Goal: Task Accomplishment & Management: Manage account settings

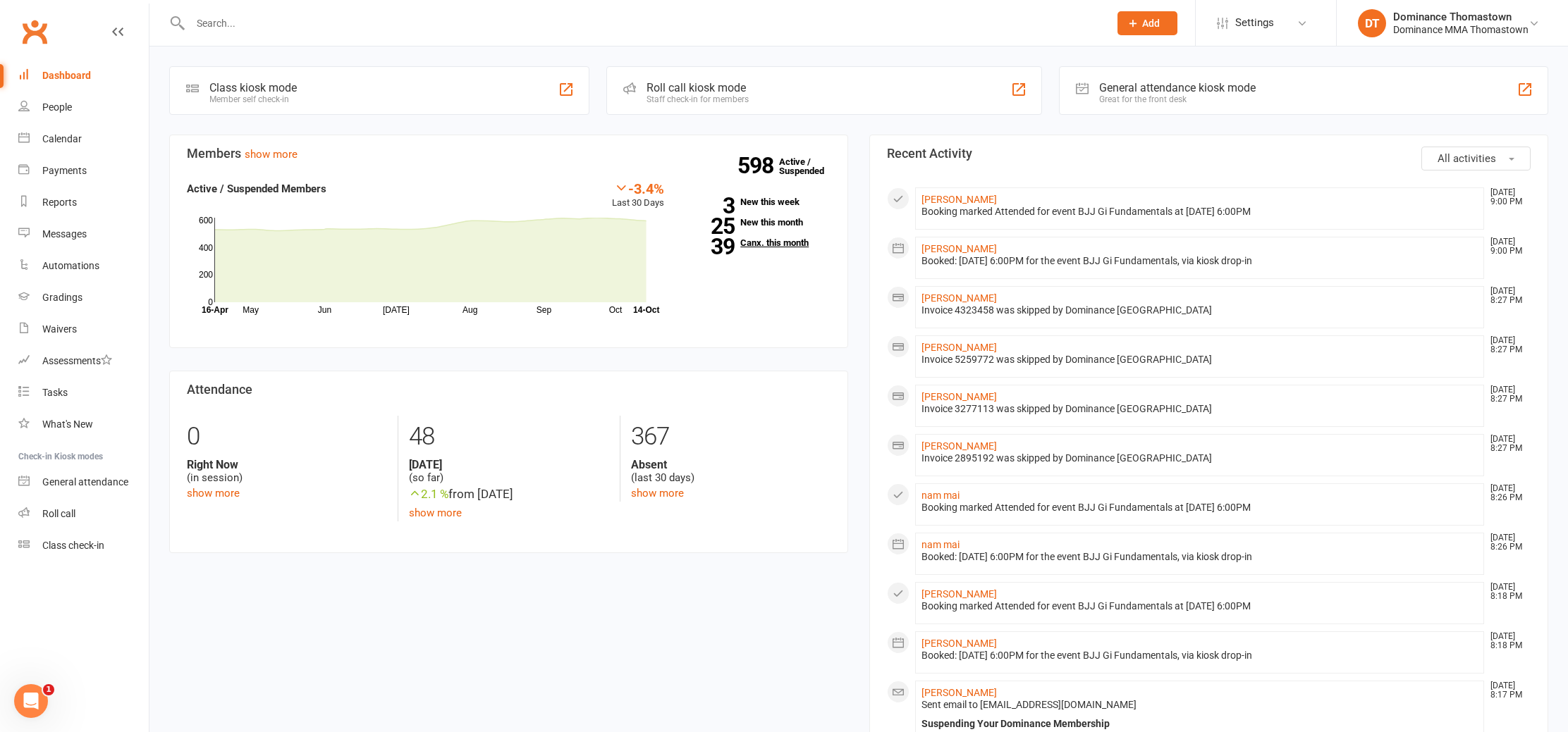
click at [19, 60] on link "Dashboard" at bounding box center [84, 76] width 130 height 31
click at [338, 21] on input "text" at bounding box center [642, 24] width 913 height 20
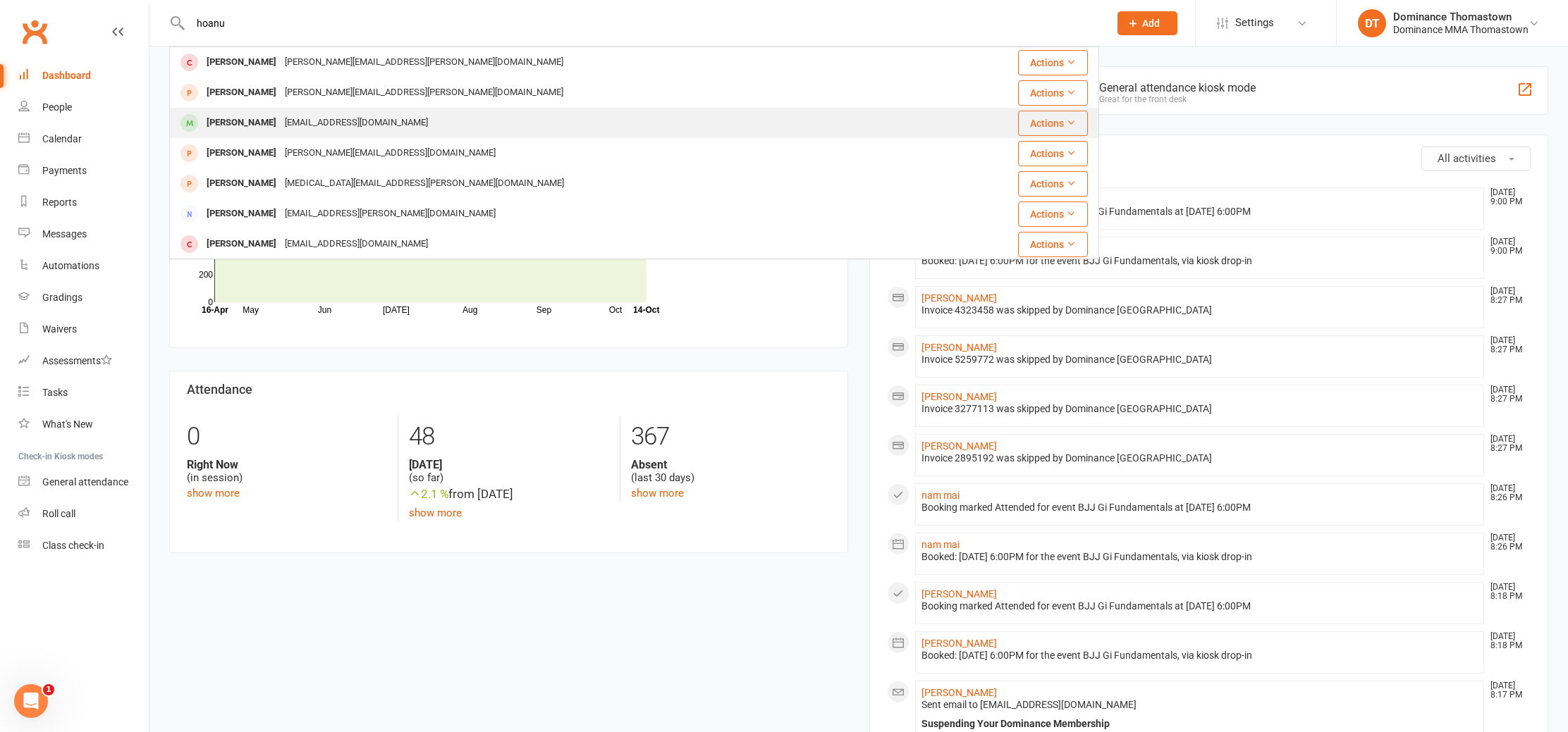
type input "hoanu"
click at [259, 127] on div "[PERSON_NAME]" at bounding box center [241, 123] width 78 height 21
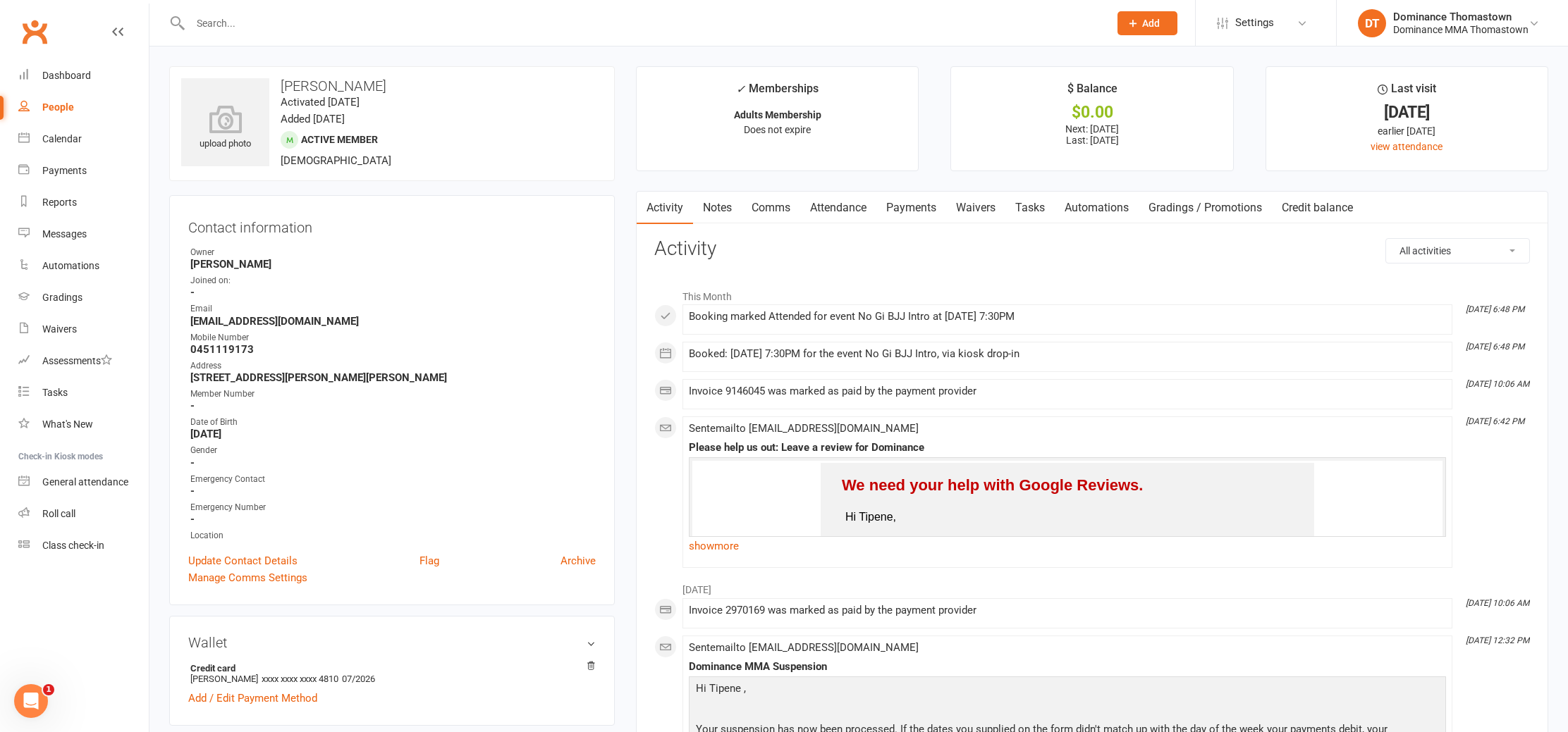
drag, startPoint x: 843, startPoint y: 208, endPoint x: 875, endPoint y: 223, distance: 35.3
click at [843, 208] on link "Attendance" at bounding box center [838, 208] width 76 height 32
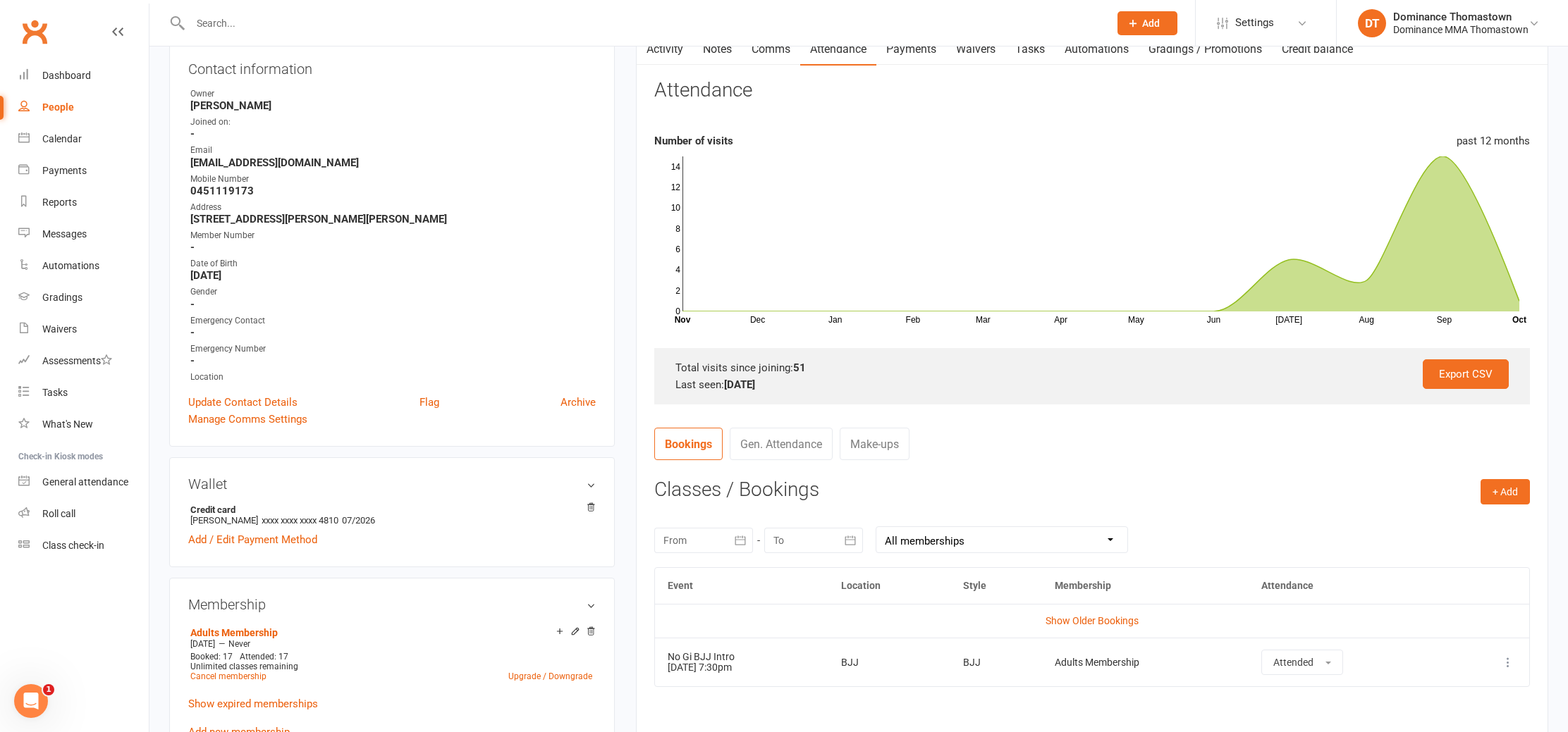
scroll to position [173, 0]
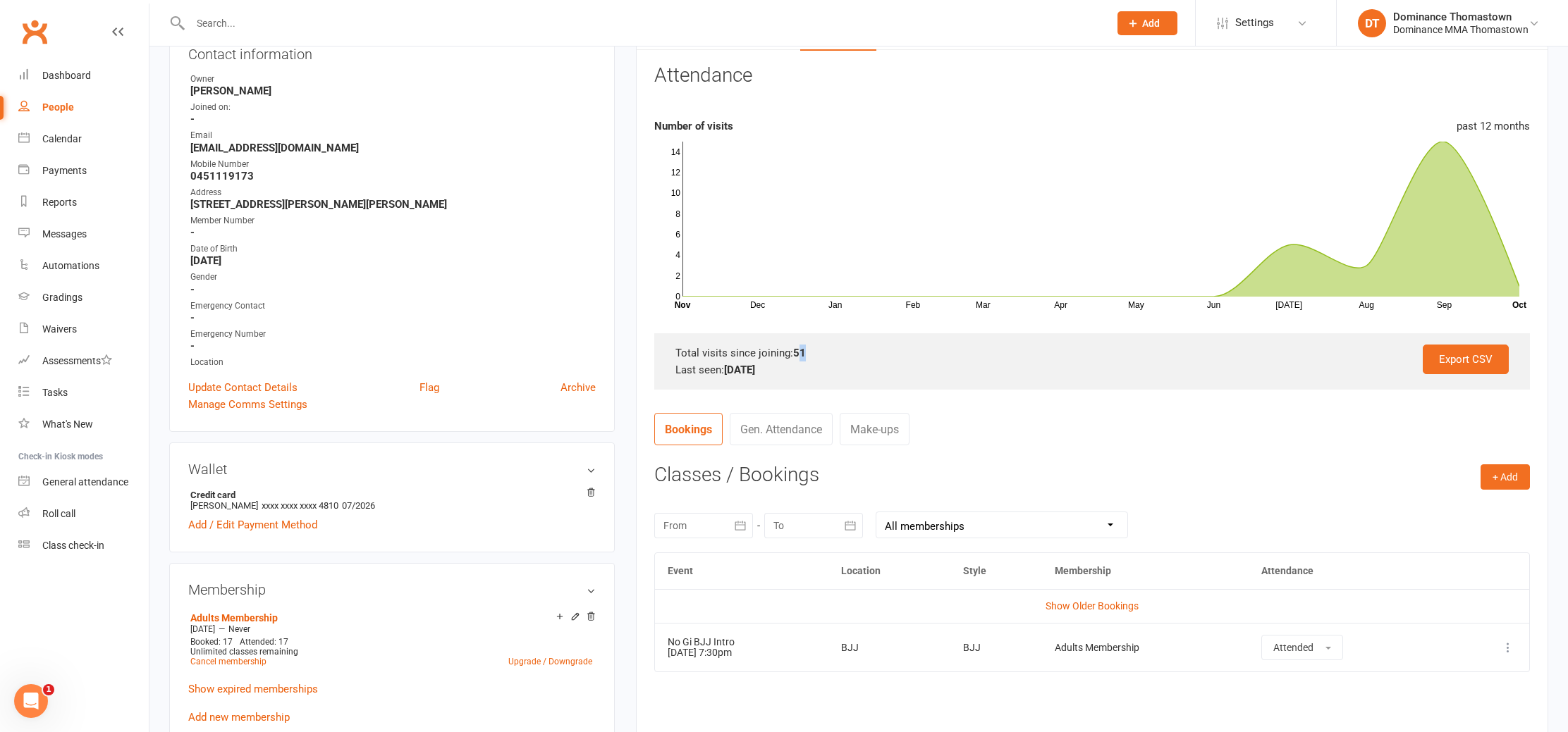
drag, startPoint x: 800, startPoint y: 353, endPoint x: 806, endPoint y: 350, distance: 6.7
click at [806, 350] on div "Total visits since joining: 51" at bounding box center [1092, 353] width 833 height 17
drag, startPoint x: 807, startPoint y: 351, endPoint x: 775, endPoint y: 351, distance: 32.0
click at [775, 351] on div "Total visits since joining: 51" at bounding box center [1092, 353] width 833 height 17
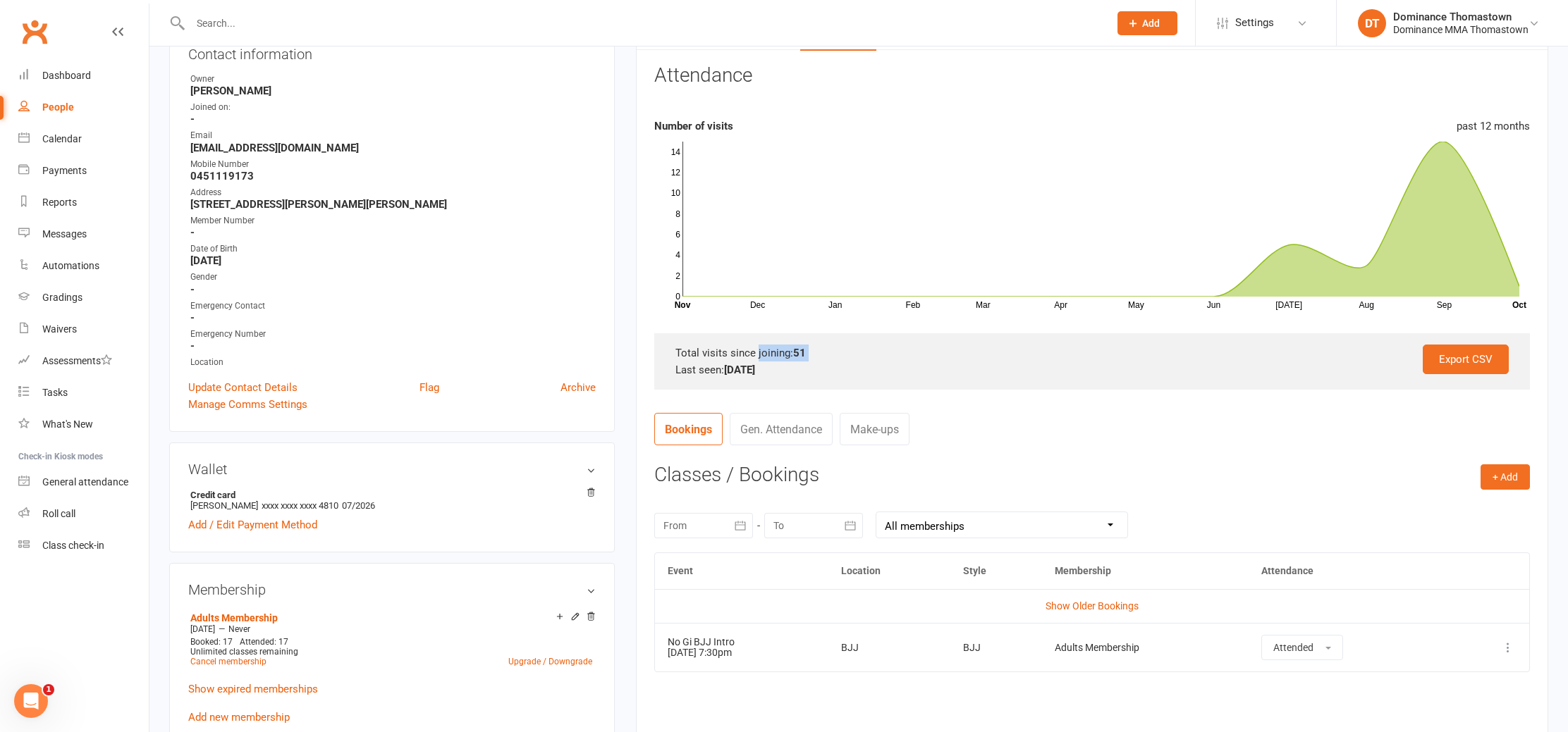
click at [775, 351] on div "Total visits since joining: 51" at bounding box center [1092, 353] width 833 height 17
drag, startPoint x: 804, startPoint y: 351, endPoint x: 793, endPoint y: 351, distance: 11.0
click at [793, 351] on strong "51" at bounding box center [800, 353] width 13 height 13
drag, startPoint x: 793, startPoint y: 351, endPoint x: 869, endPoint y: 397, distance: 88.8
click at [793, 351] on strong "51" at bounding box center [800, 353] width 13 height 13
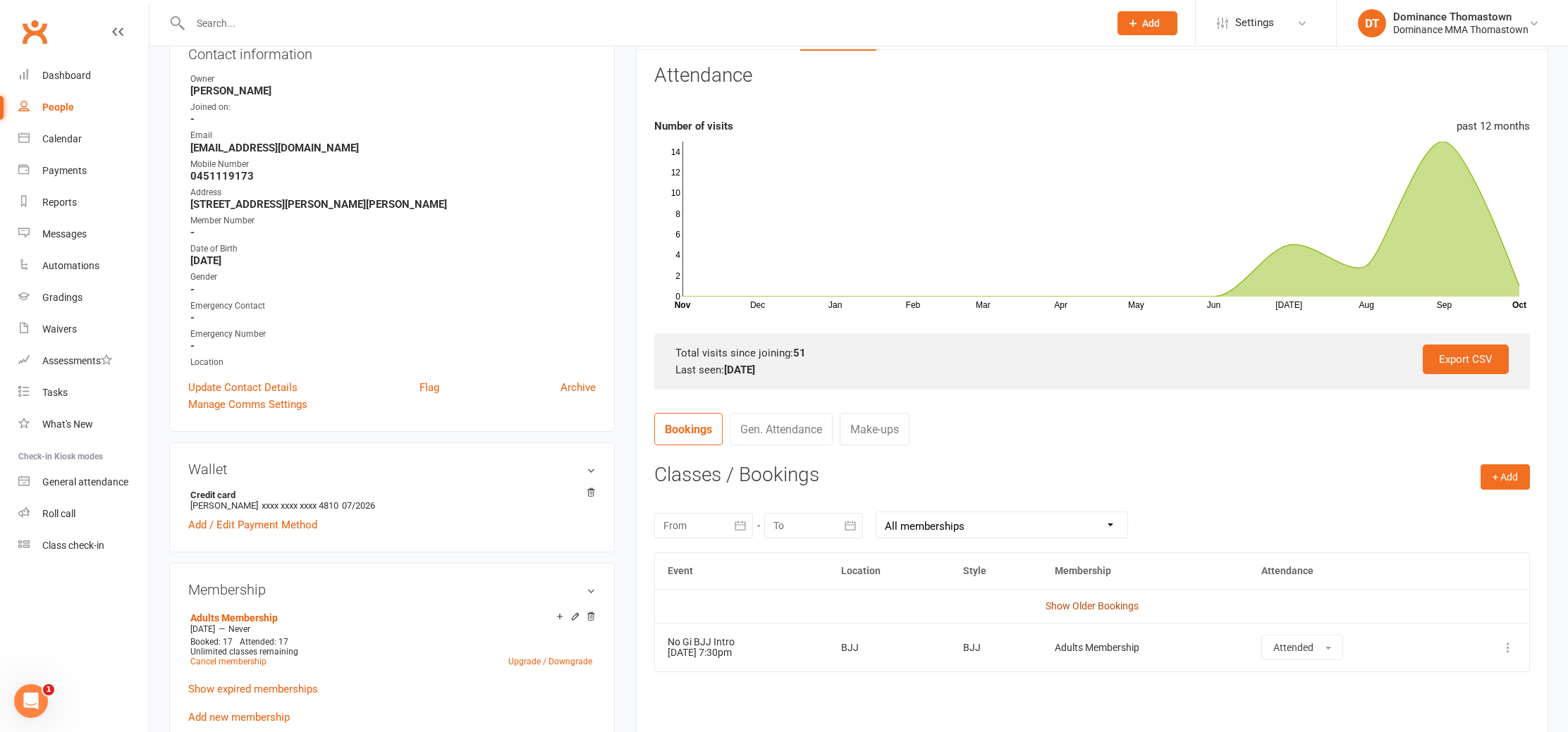
click at [1058, 602] on link "Show Older Bookings" at bounding box center [1092, 606] width 93 height 11
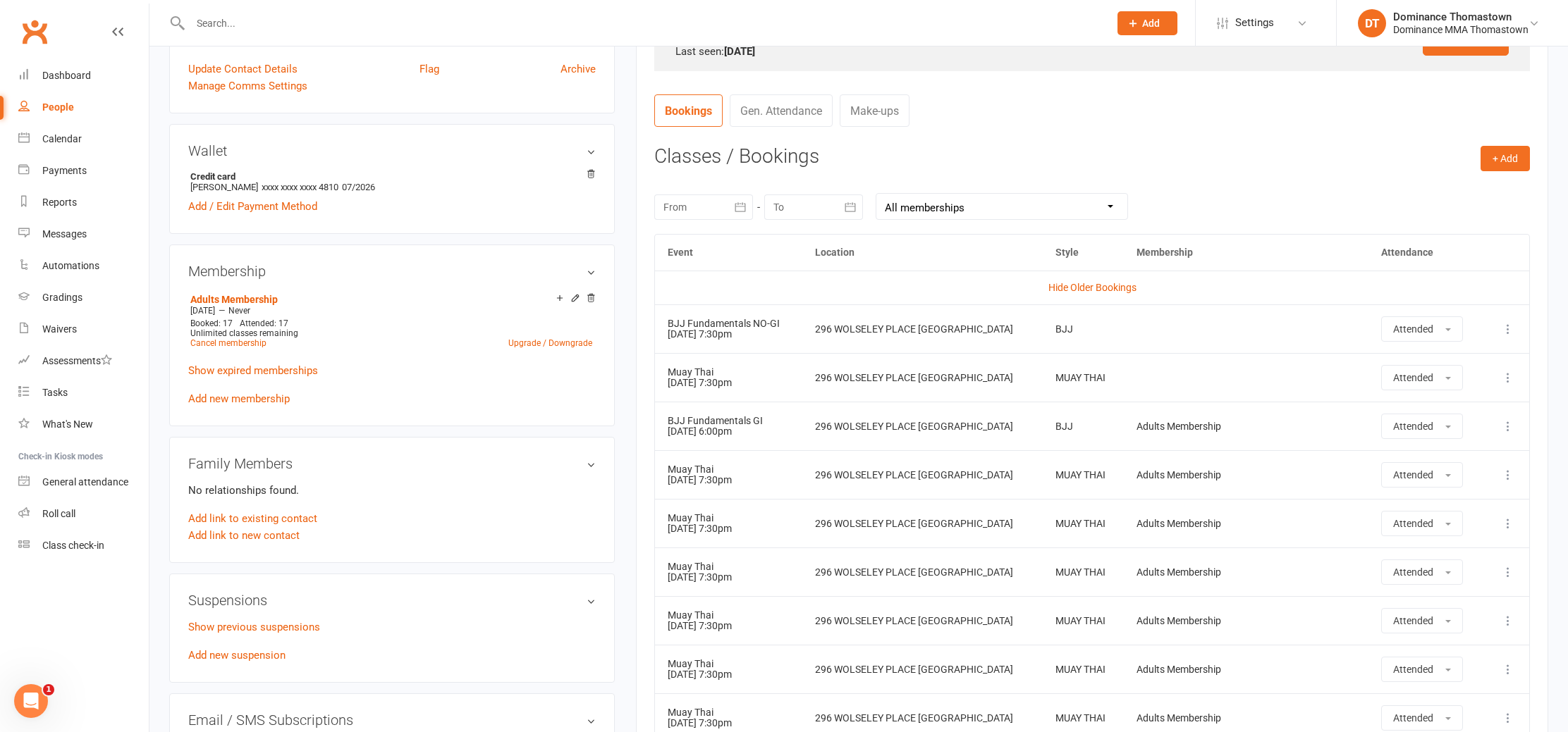
scroll to position [496, 0]
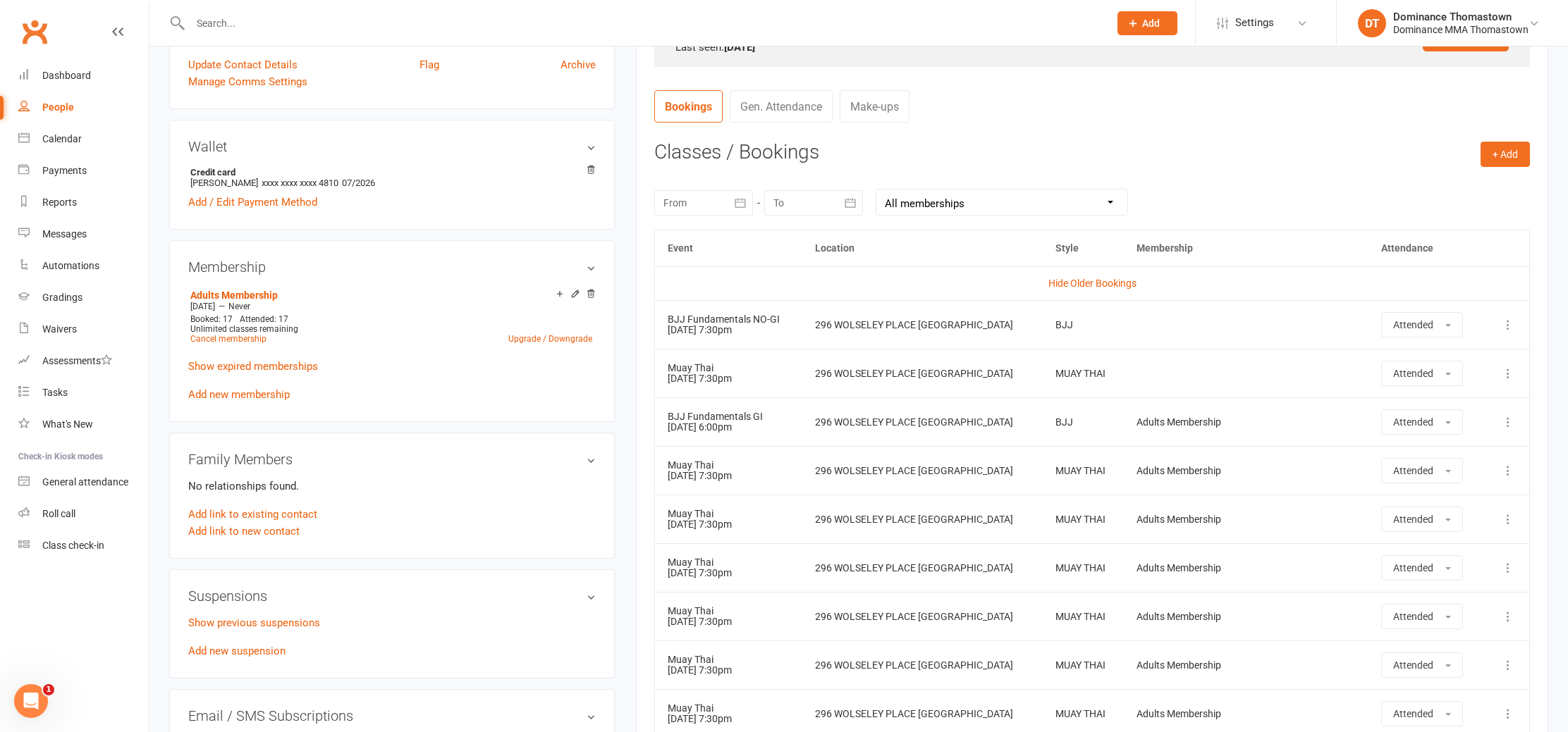
click at [222, 23] on input "text" at bounding box center [642, 24] width 913 height 20
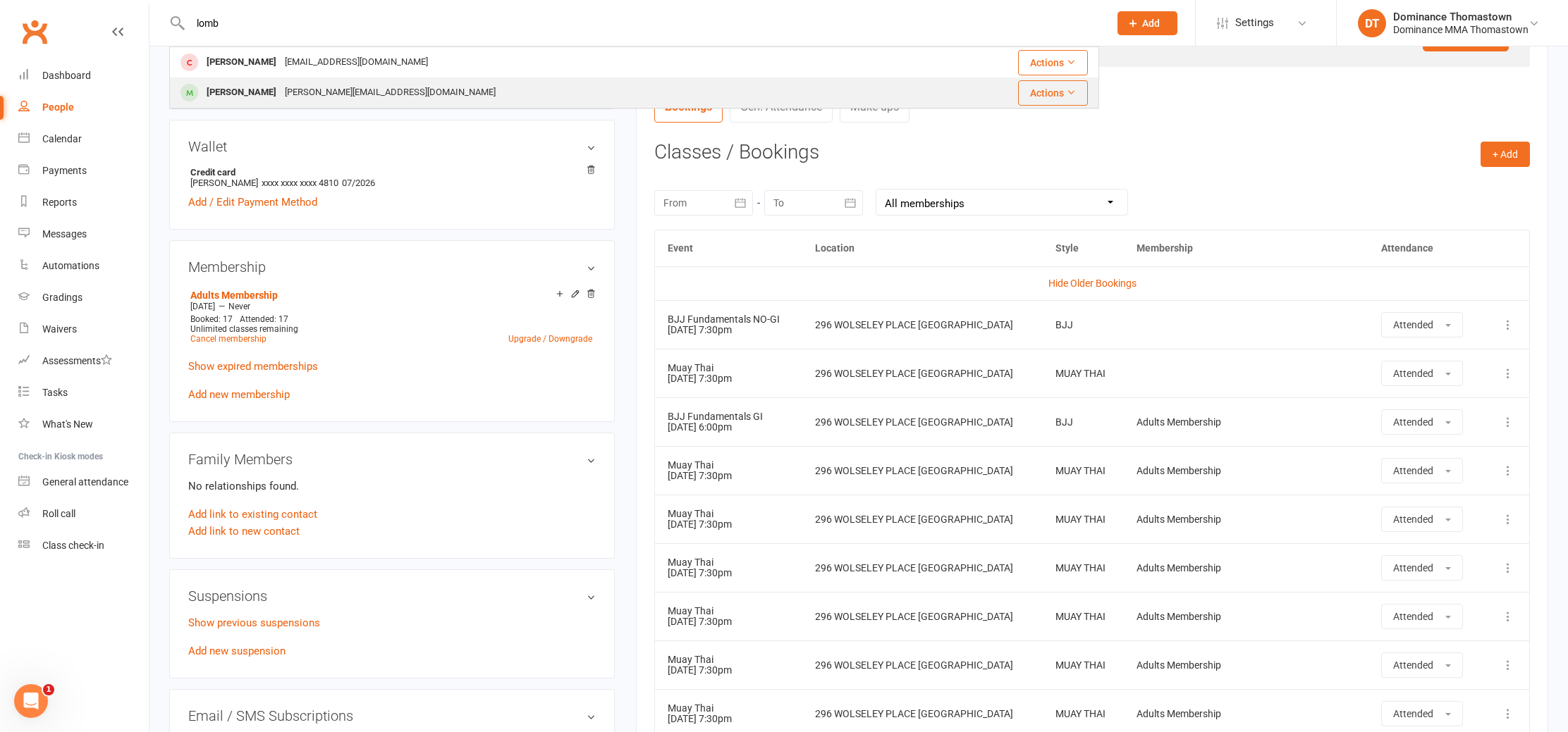
type input "lomb"
click at [258, 92] on div "[PERSON_NAME]" at bounding box center [241, 92] width 78 height 21
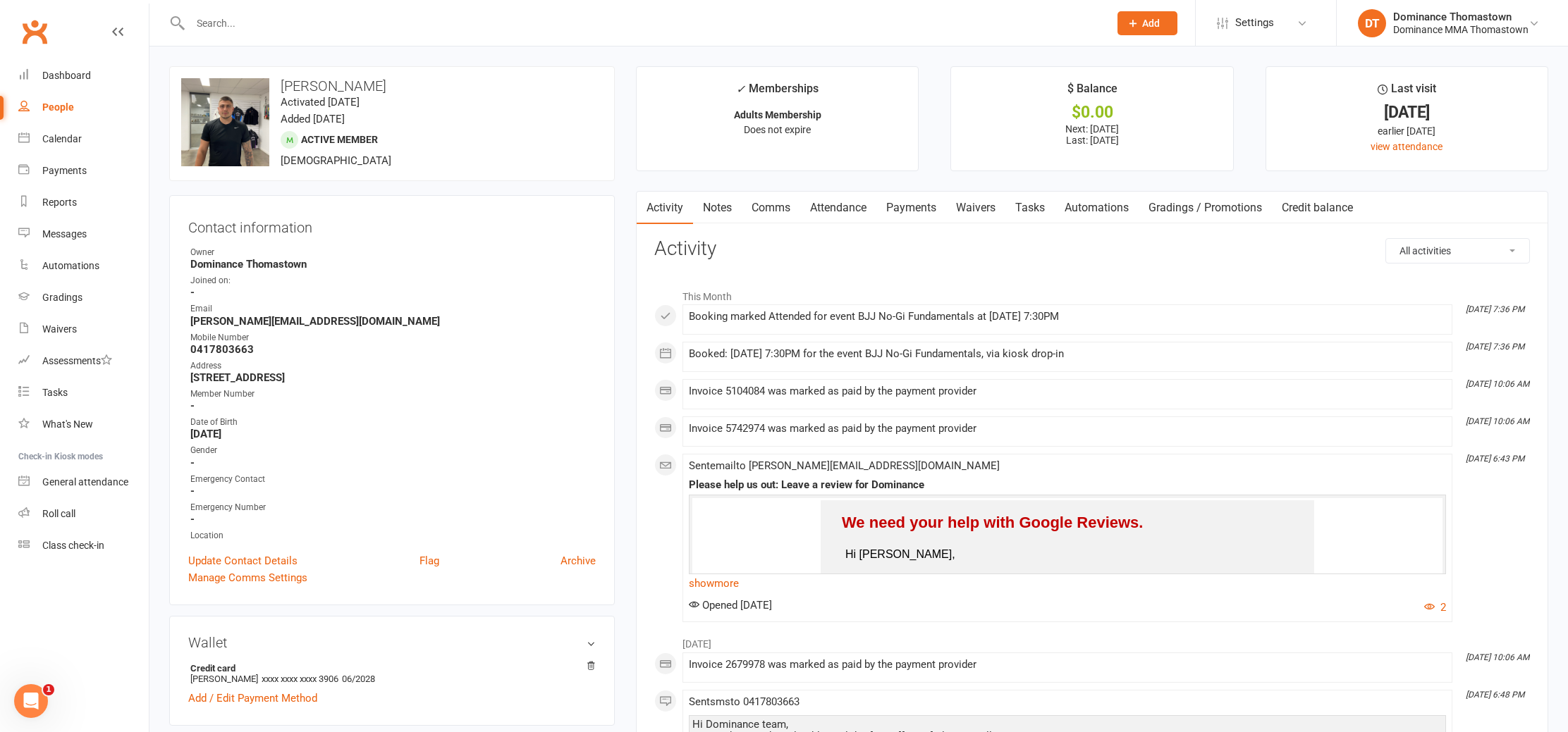
click at [861, 211] on link "Attendance" at bounding box center [838, 208] width 76 height 32
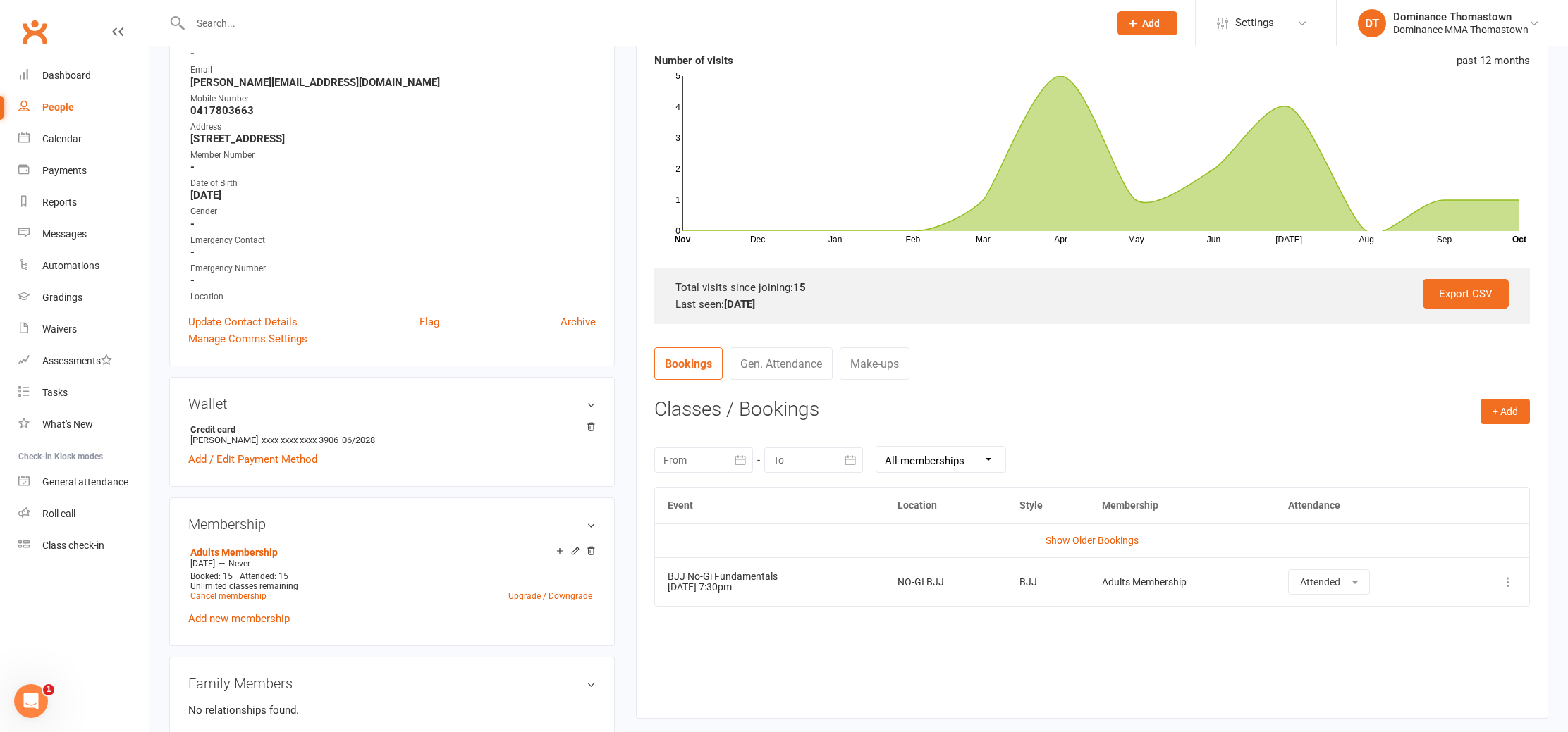
scroll to position [240, 0]
click at [1080, 545] on td "Show Older Bookings" at bounding box center [1092, 539] width 874 height 34
click at [1078, 539] on link "Show Older Bookings" at bounding box center [1092, 539] width 93 height 11
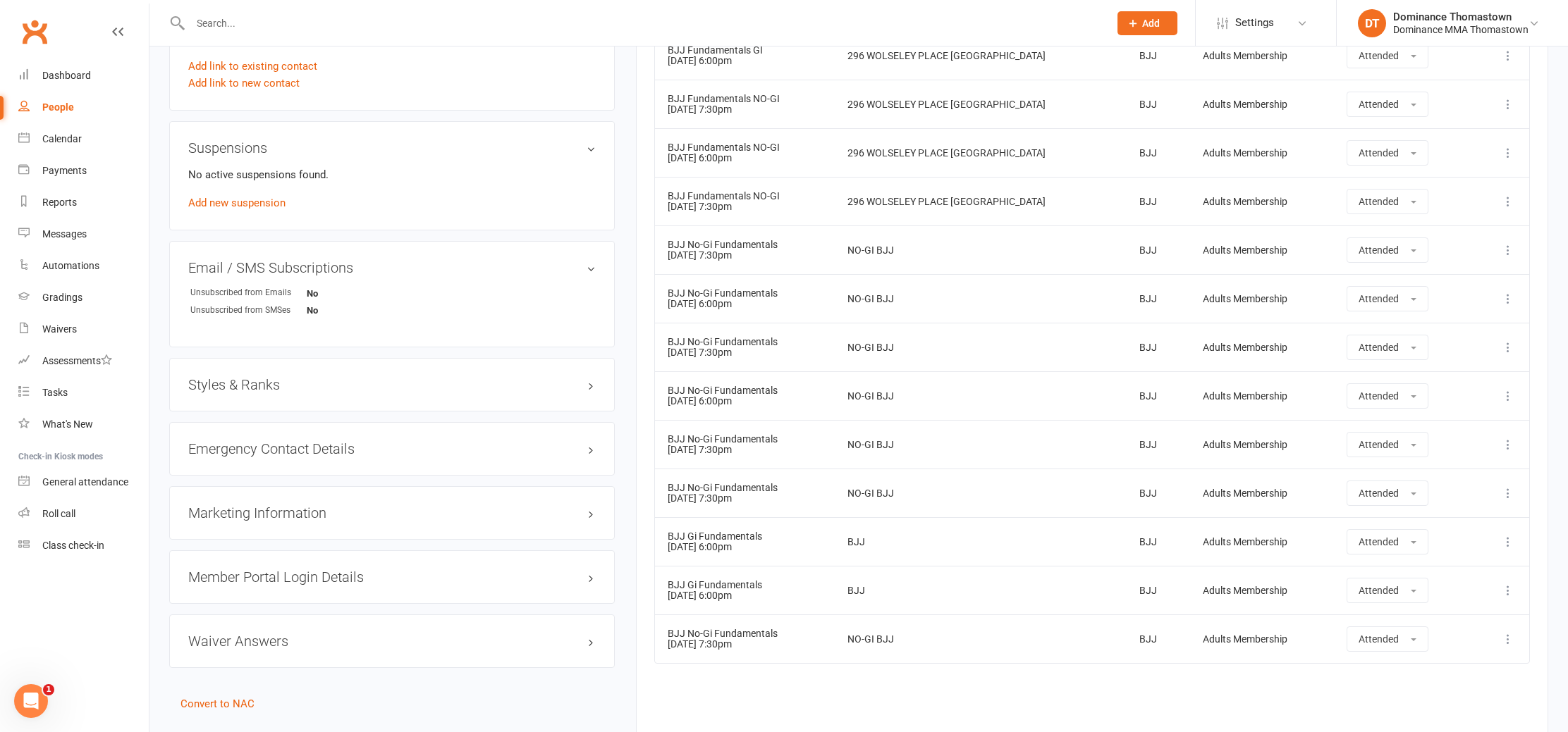
scroll to position [1044, 0]
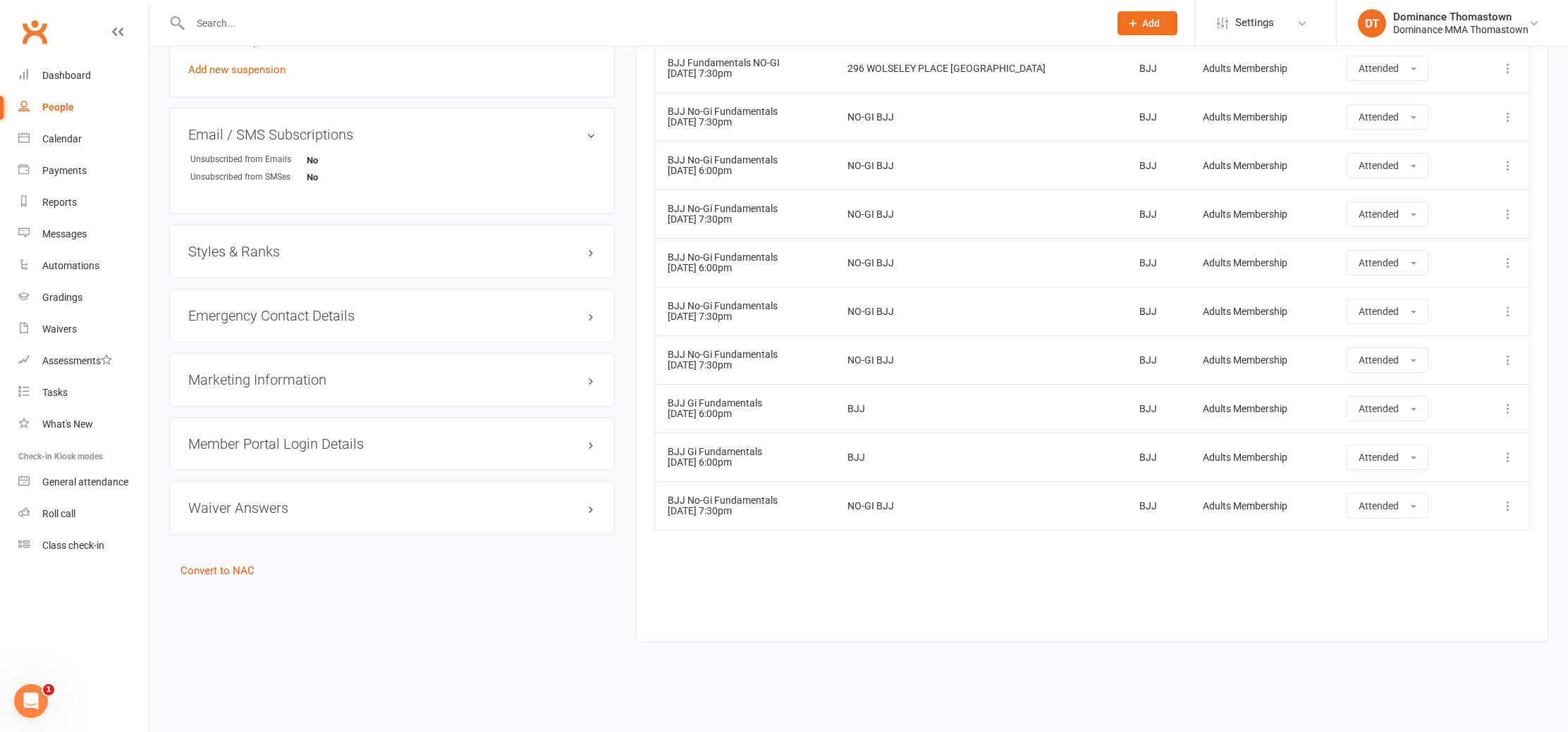
click at [228, 22] on input "text" at bounding box center [642, 24] width 913 height 20
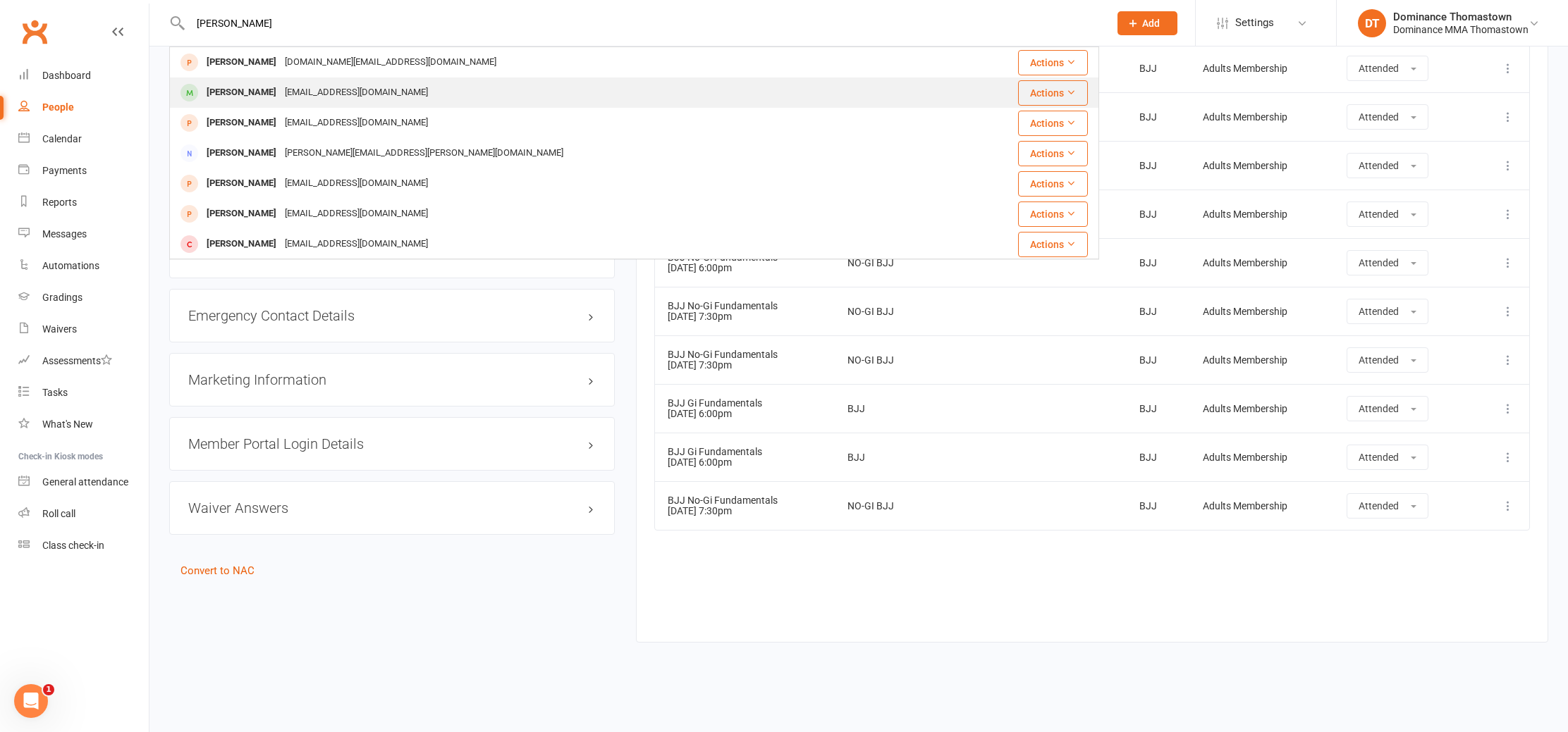
type input "[PERSON_NAME]"
click at [289, 94] on div "[EMAIL_ADDRESS][DOMAIN_NAME]" at bounding box center [357, 92] width 152 height 21
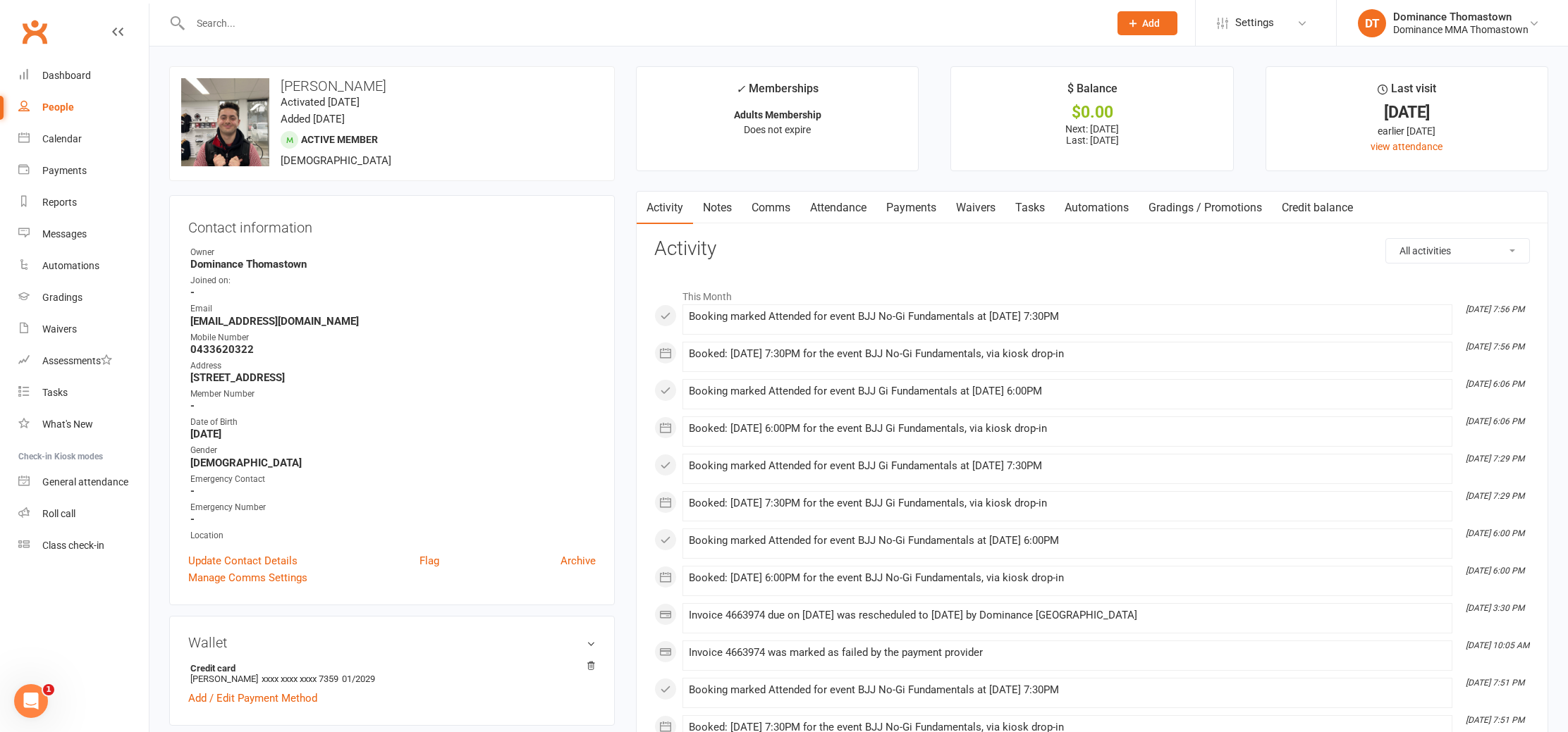
click at [845, 211] on link "Attendance" at bounding box center [838, 208] width 76 height 32
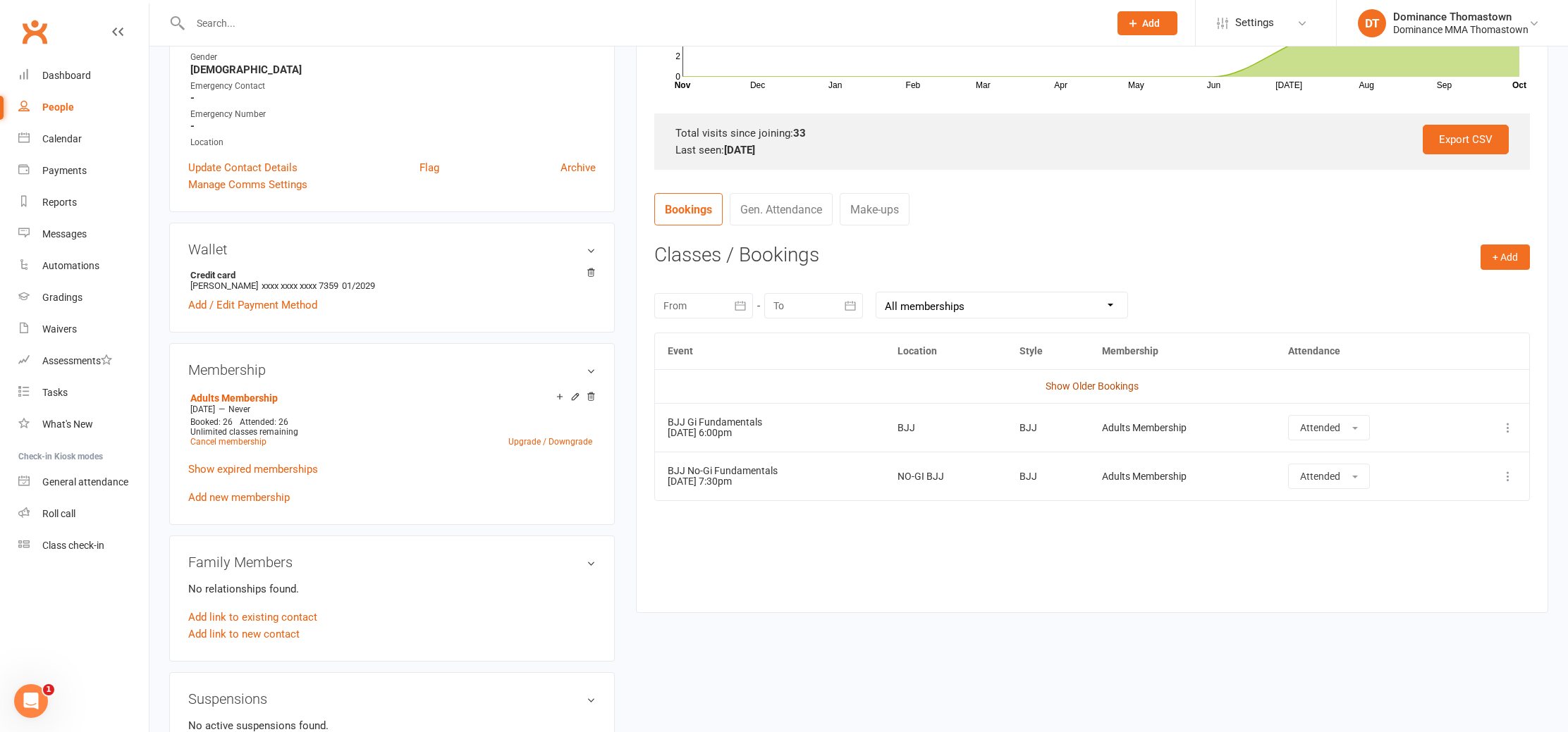
click at [1109, 388] on link "Show Older Bookings" at bounding box center [1092, 386] width 93 height 11
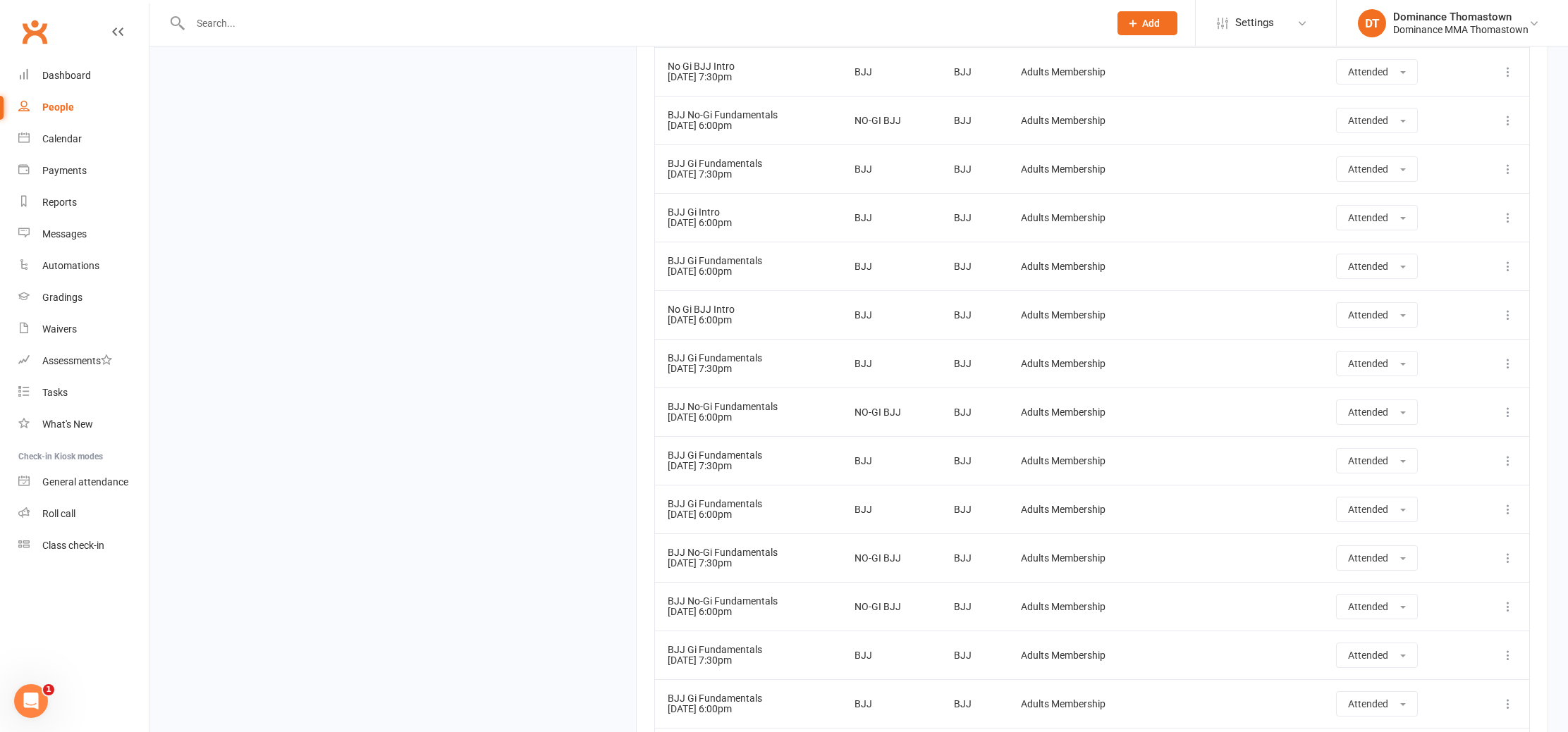
scroll to position [1870, 0]
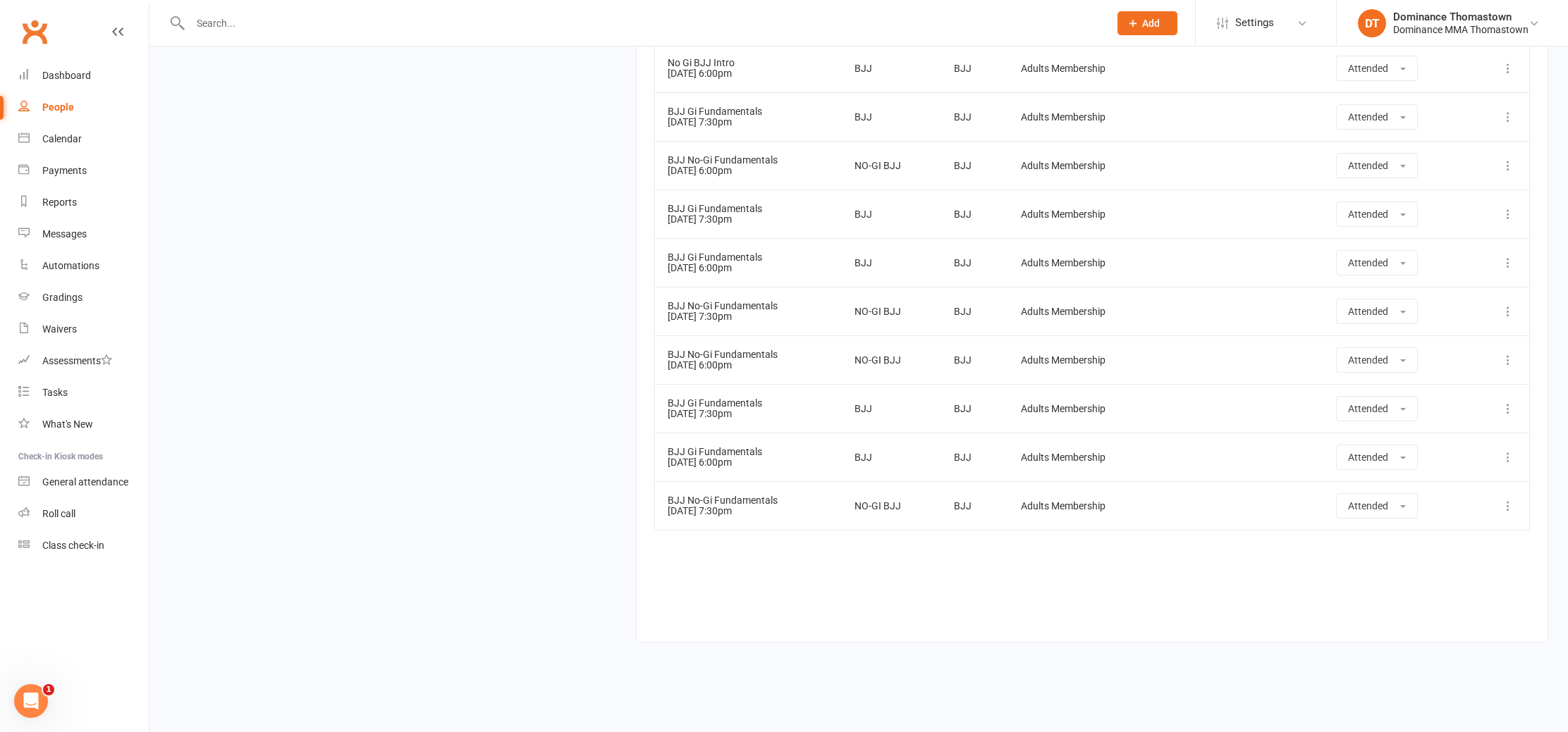
drag, startPoint x: 296, startPoint y: 103, endPoint x: 260, endPoint y: 99, distance: 36.2
click at [69, 69] on div "Dashboard" at bounding box center [67, 75] width 49 height 11
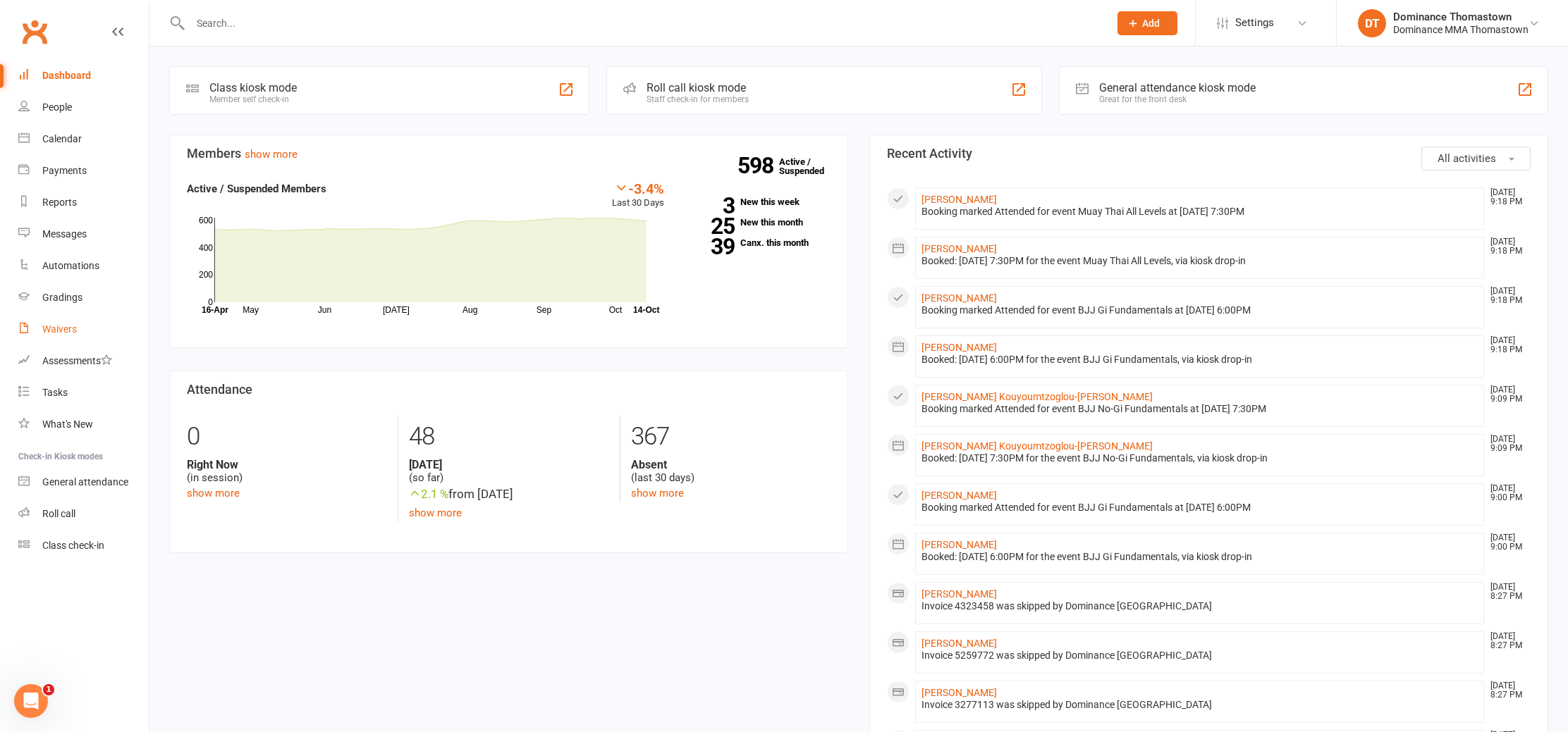
click at [69, 325] on div "Waivers" at bounding box center [59, 329] width 34 height 11
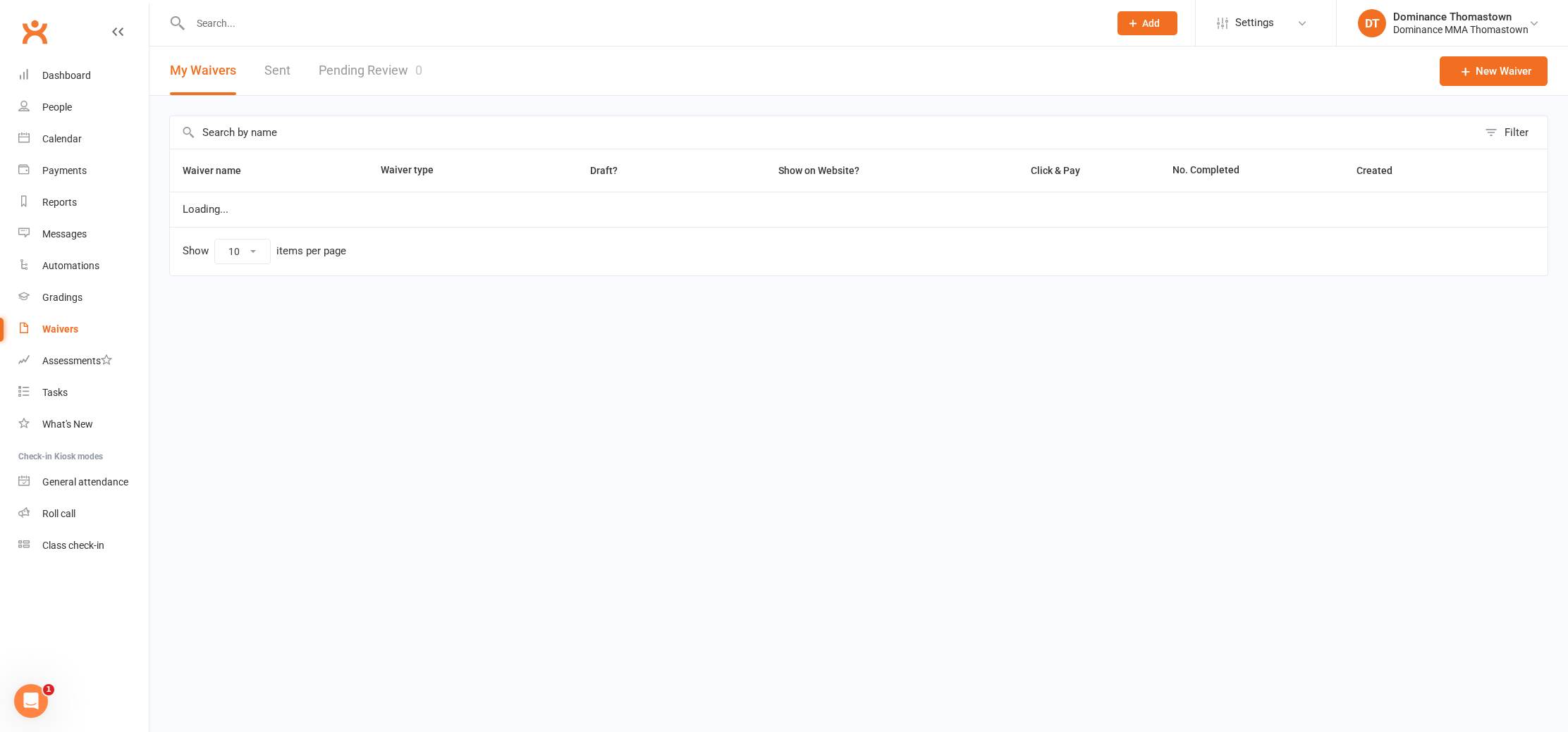
click at [363, 75] on link "Pending Review 0" at bounding box center [370, 71] width 104 height 49
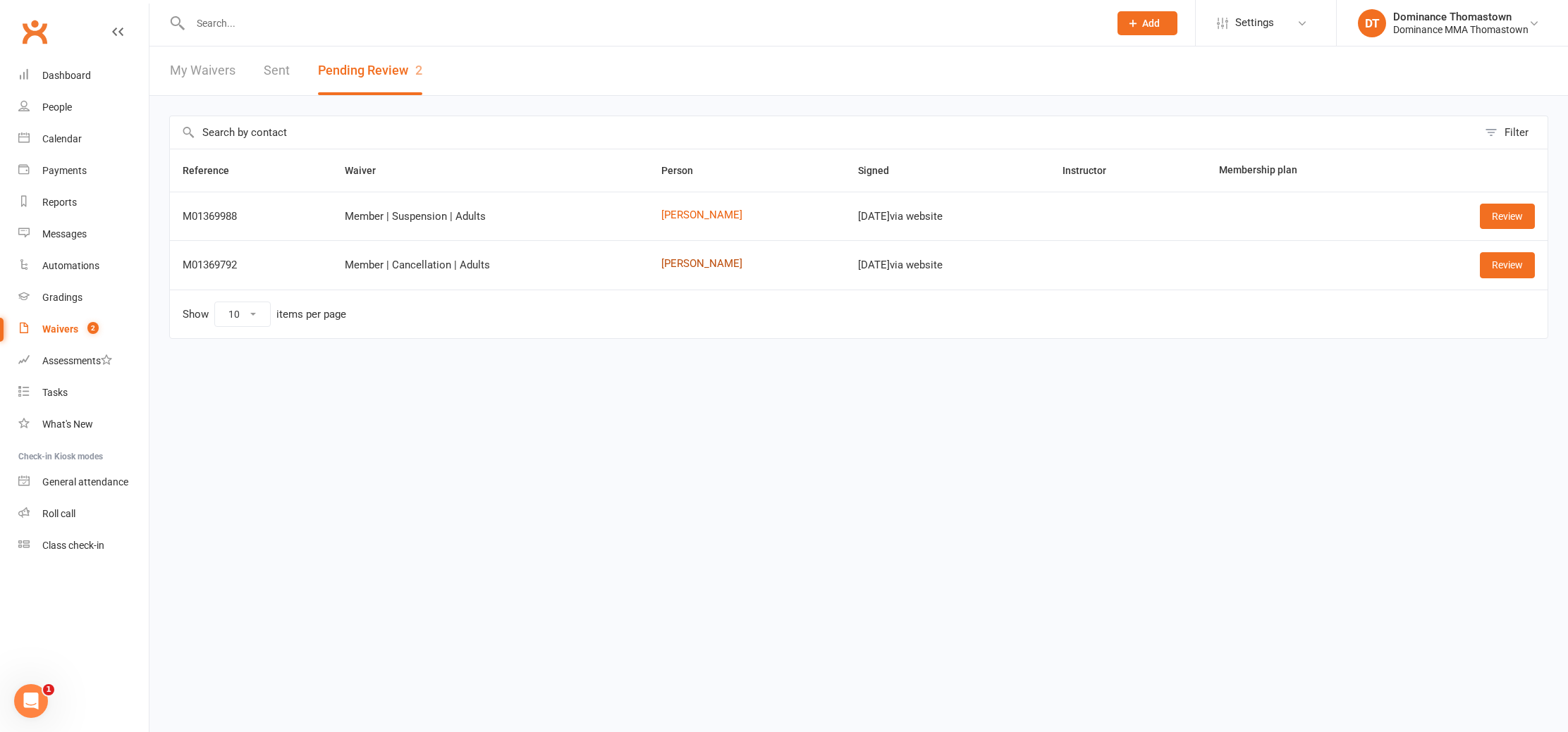
click at [705, 261] on link "[PERSON_NAME]" at bounding box center [747, 263] width 172 height 12
click at [1519, 255] on link "Review" at bounding box center [1507, 264] width 55 height 25
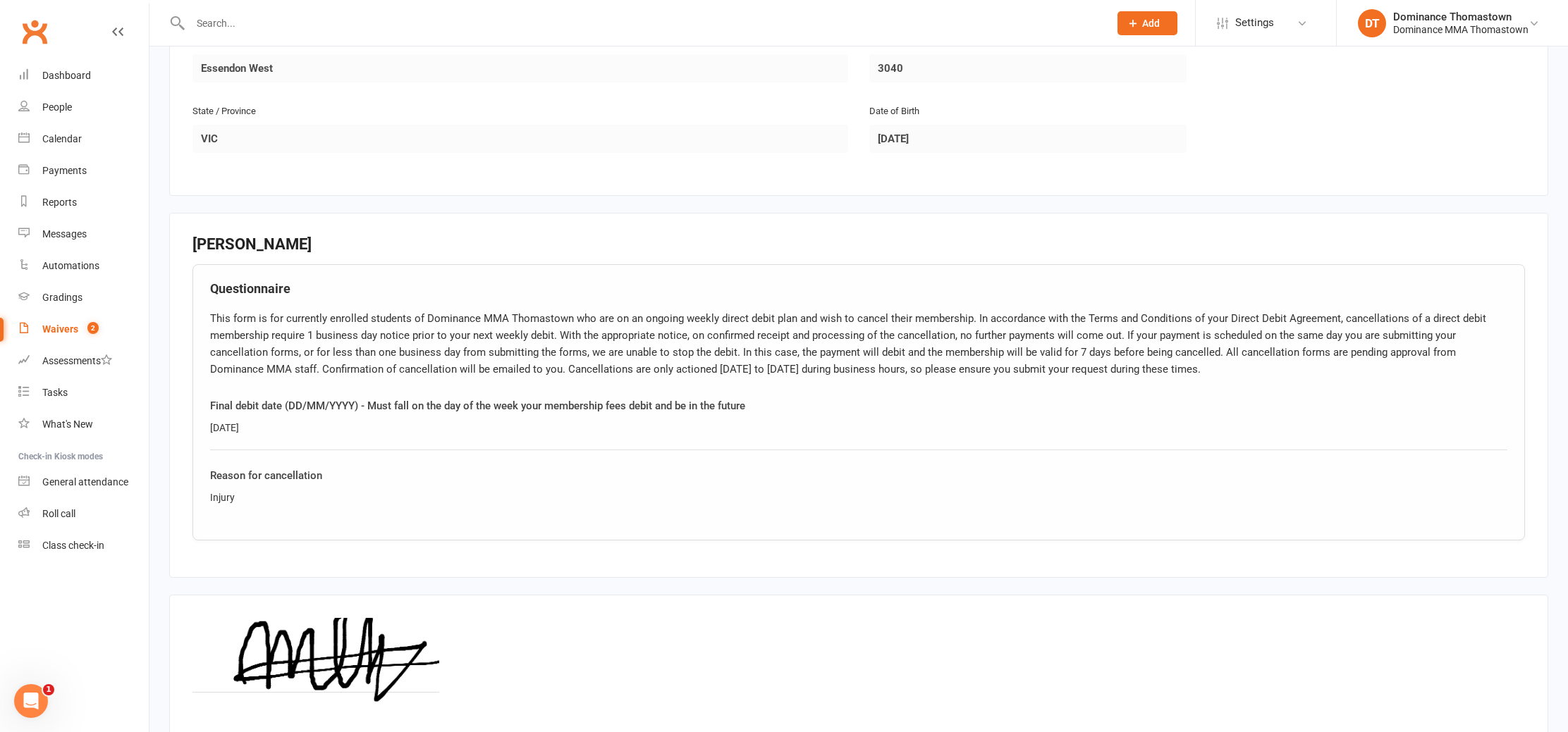
scroll to position [512, 0]
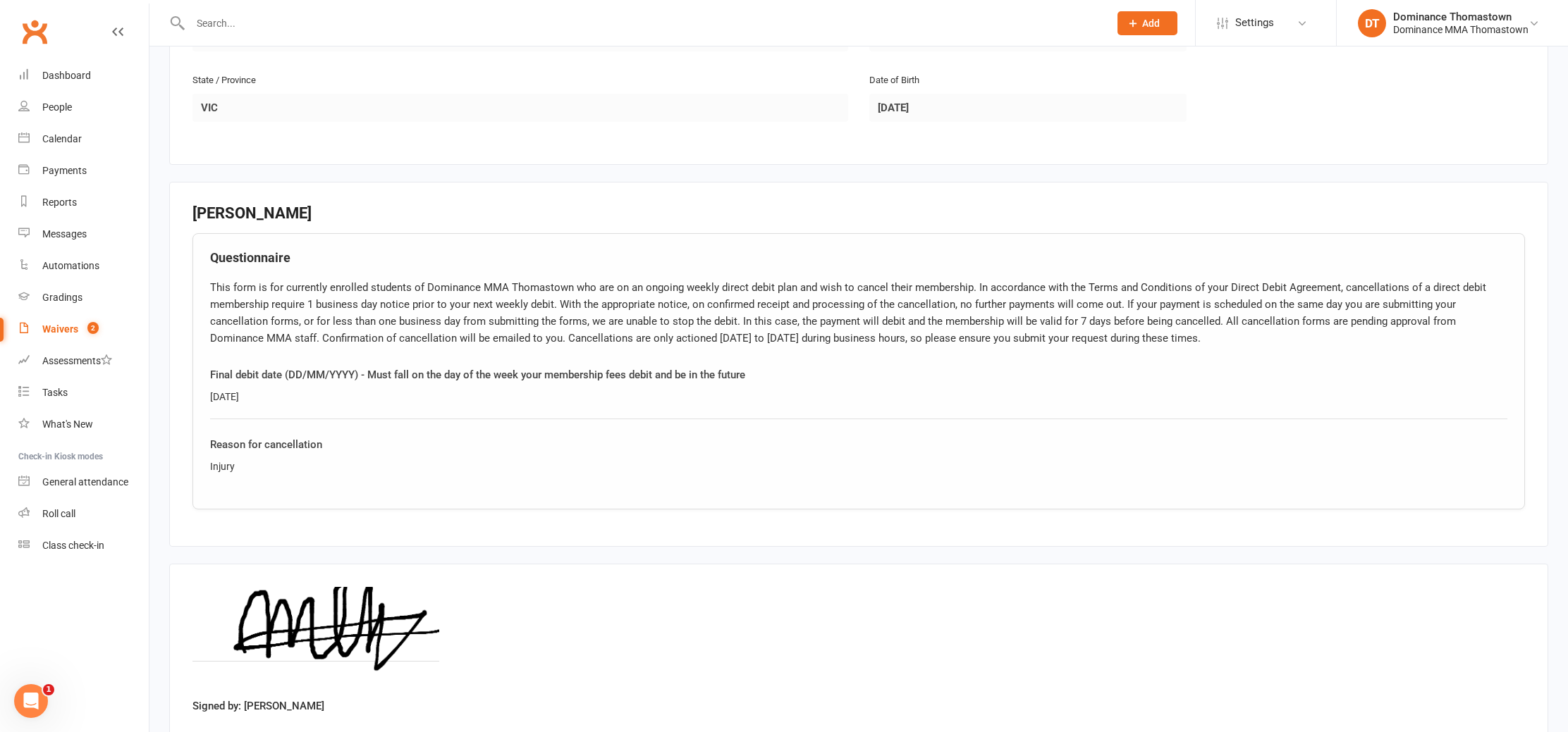
click at [225, 459] on div "Injury" at bounding box center [858, 467] width 1297 height 16
copy div "Injury"
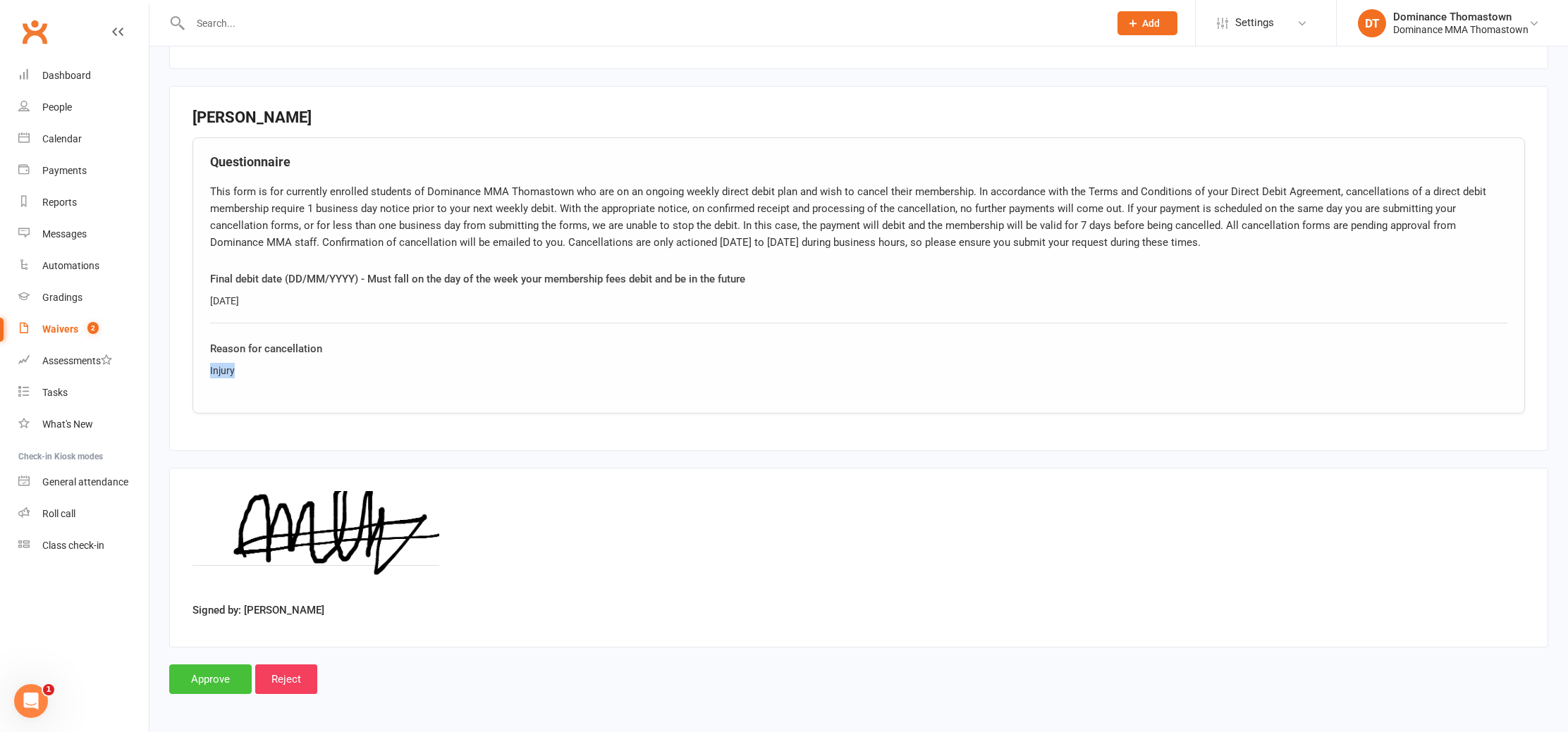
drag, startPoint x: 211, startPoint y: 680, endPoint x: 206, endPoint y: 665, distance: 15.8
click at [211, 680] on input "Approve" at bounding box center [210, 678] width 82 height 29
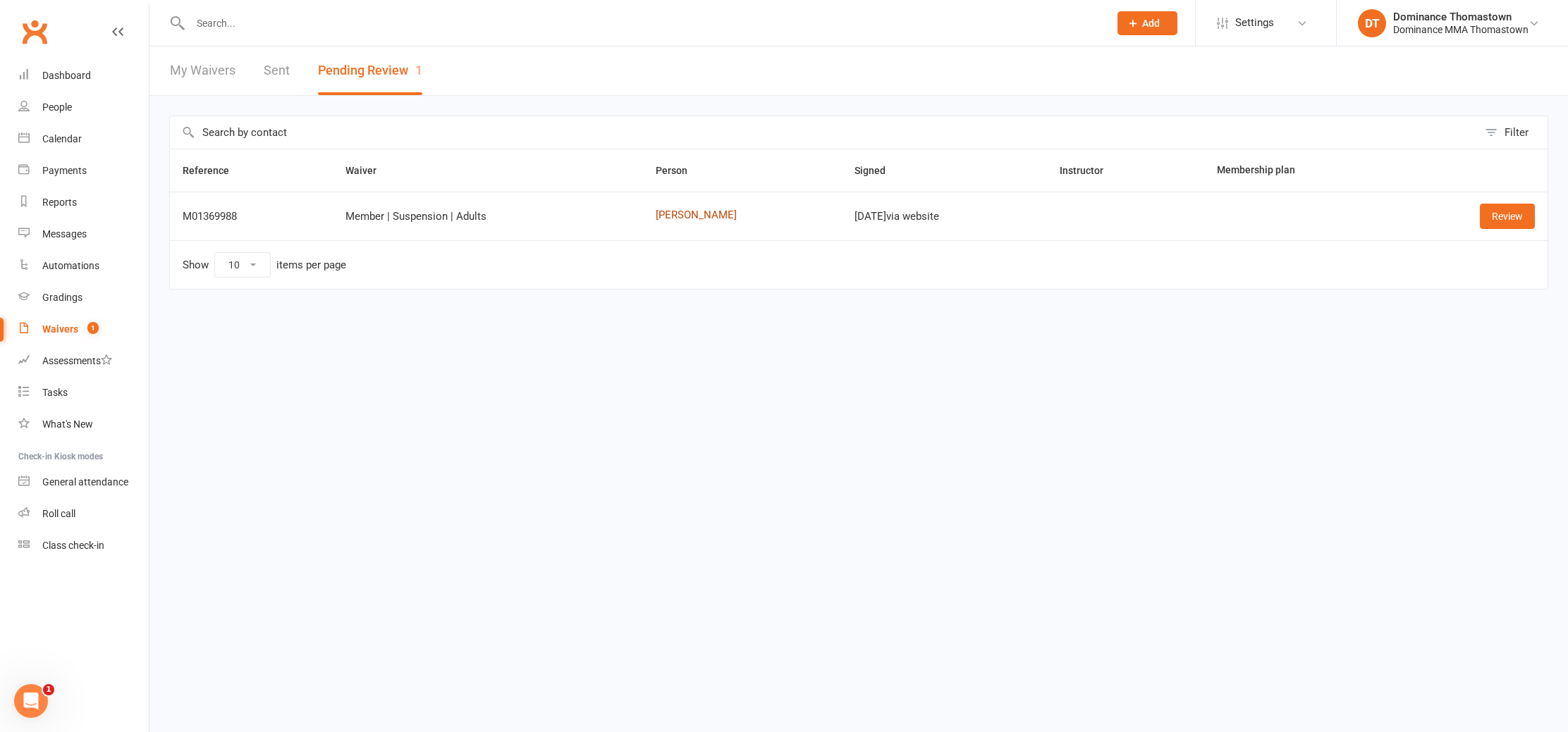
click at [683, 210] on link "[PERSON_NAME]" at bounding box center [742, 215] width 173 height 12
drag, startPoint x: 1509, startPoint y: 215, endPoint x: 1403, endPoint y: 219, distance: 106.1
click at [1509, 215] on link "Review" at bounding box center [1507, 216] width 55 height 25
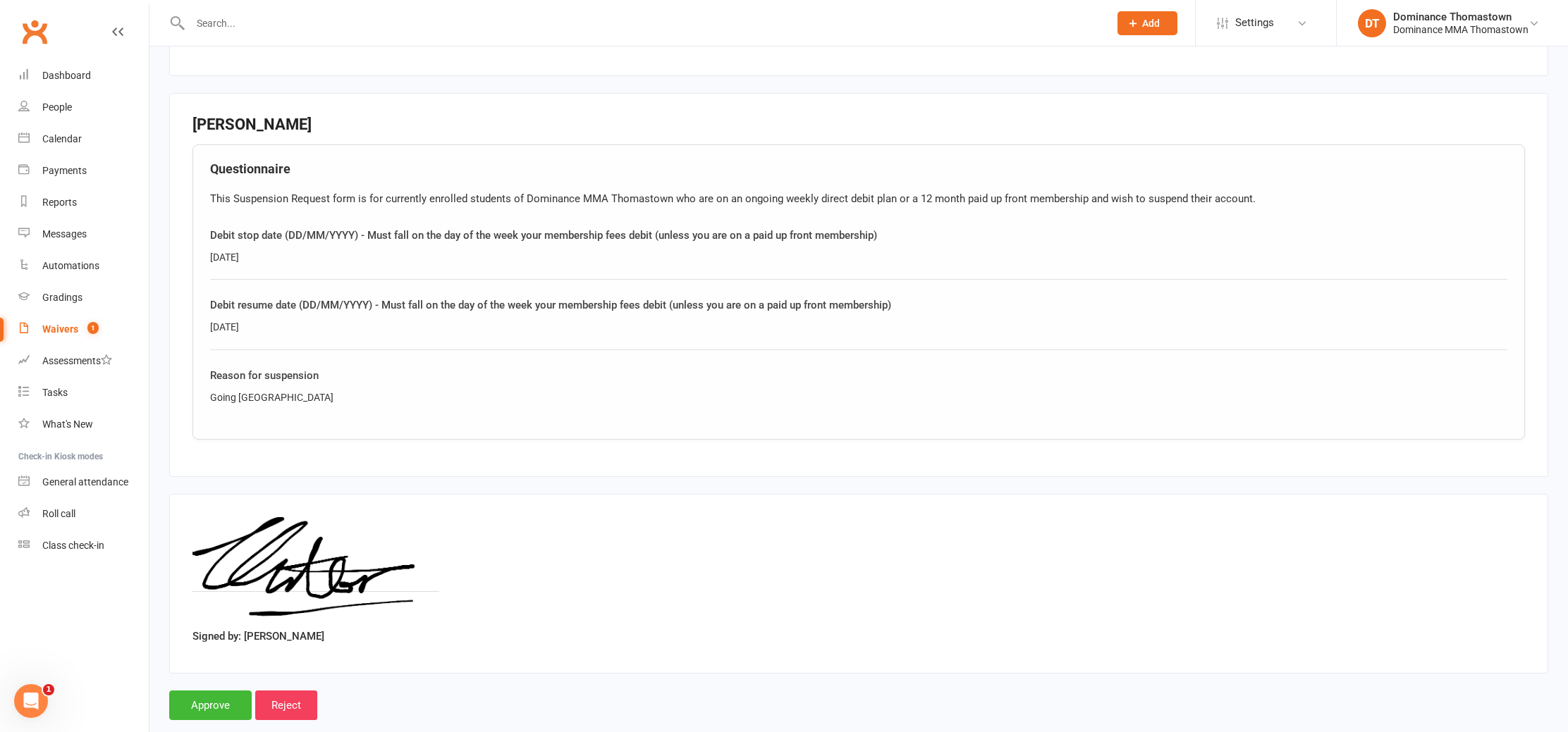
scroll to position [626, 0]
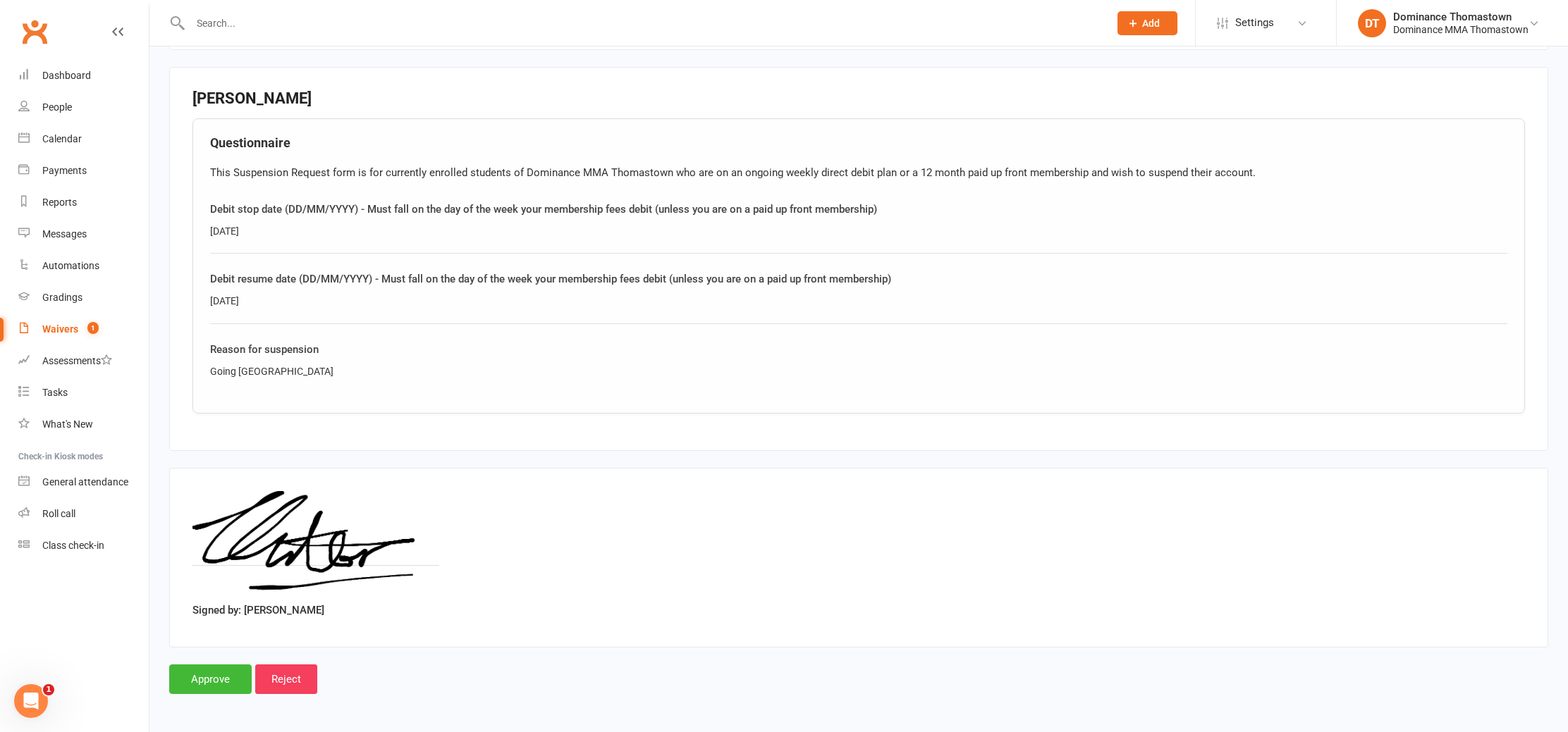
click at [221, 659] on main "Dominance MMA Thomastown p: 03 9943 2407 [EMAIL_ADDRESS][DOMAIN_NAME] [STREET_A…" at bounding box center [858, 89] width 1379 height 1209
click at [217, 683] on input "Approve" at bounding box center [210, 678] width 82 height 29
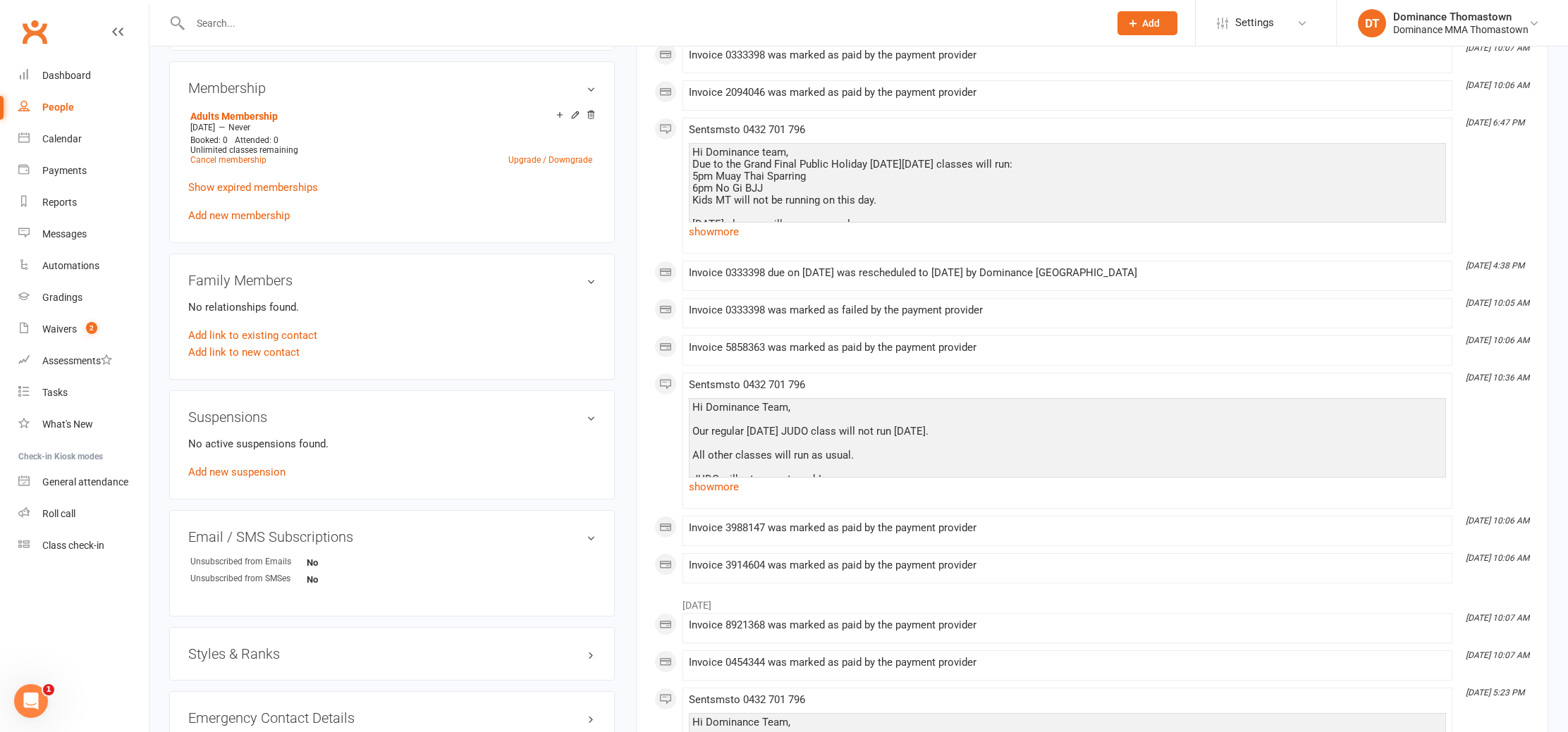
scroll to position [645, 0]
click at [218, 157] on link "Cancel membership" at bounding box center [228, 162] width 76 height 10
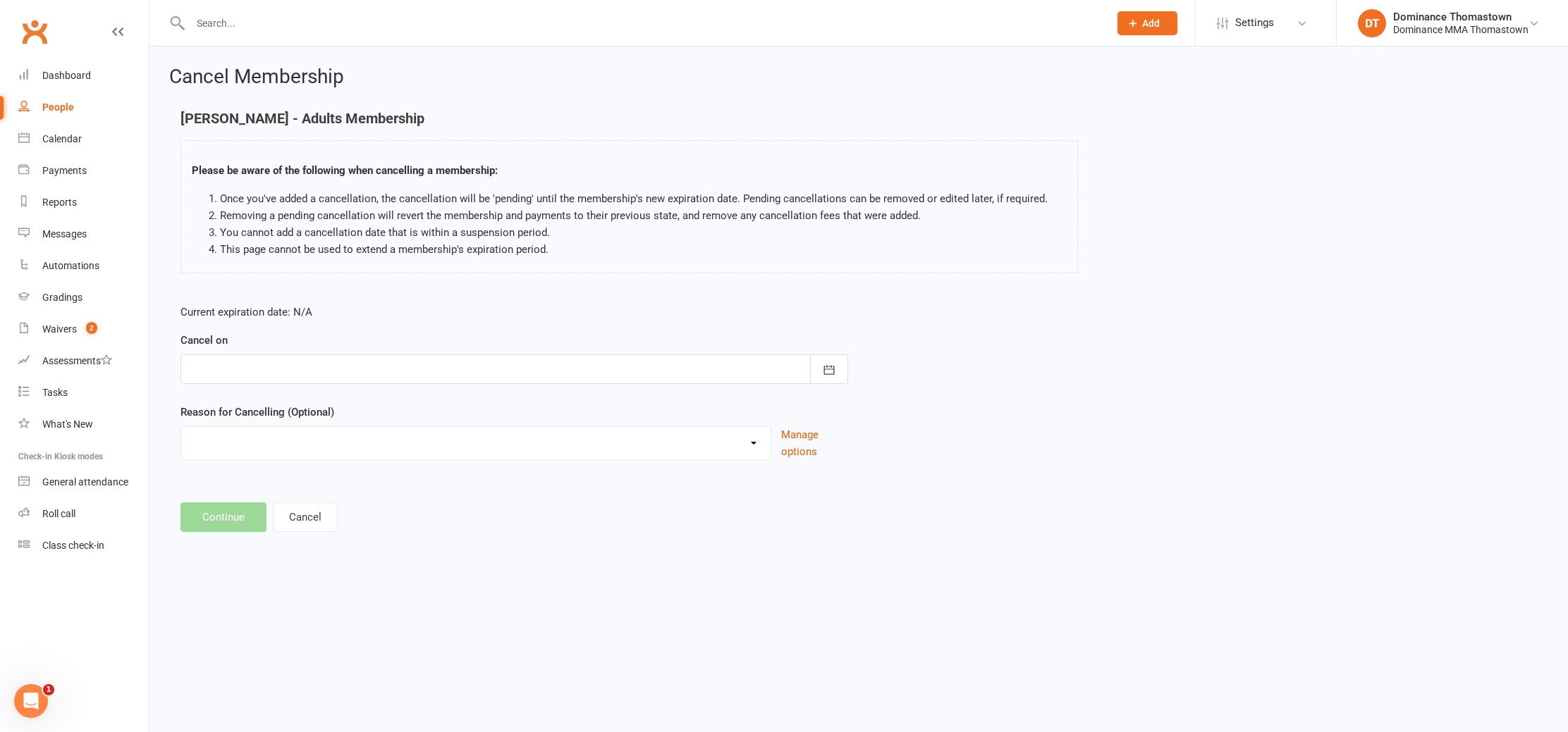
click at [219, 362] on div at bounding box center [514, 369] width 667 height 29
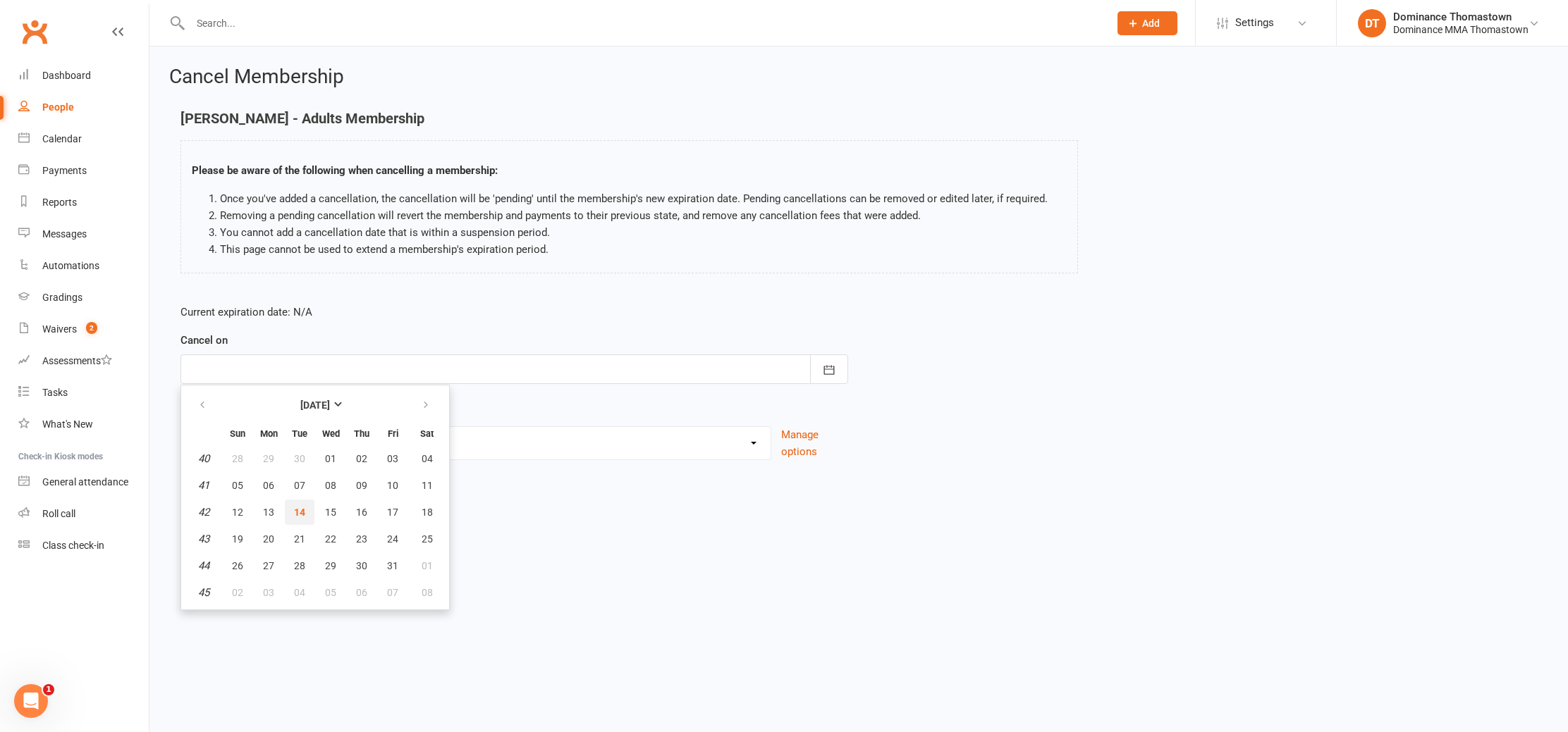
drag, startPoint x: 296, startPoint y: 504, endPoint x: 260, endPoint y: 485, distance: 40.7
click at [295, 504] on button "14" at bounding box center [299, 512] width 29 height 25
type input "[DATE]"
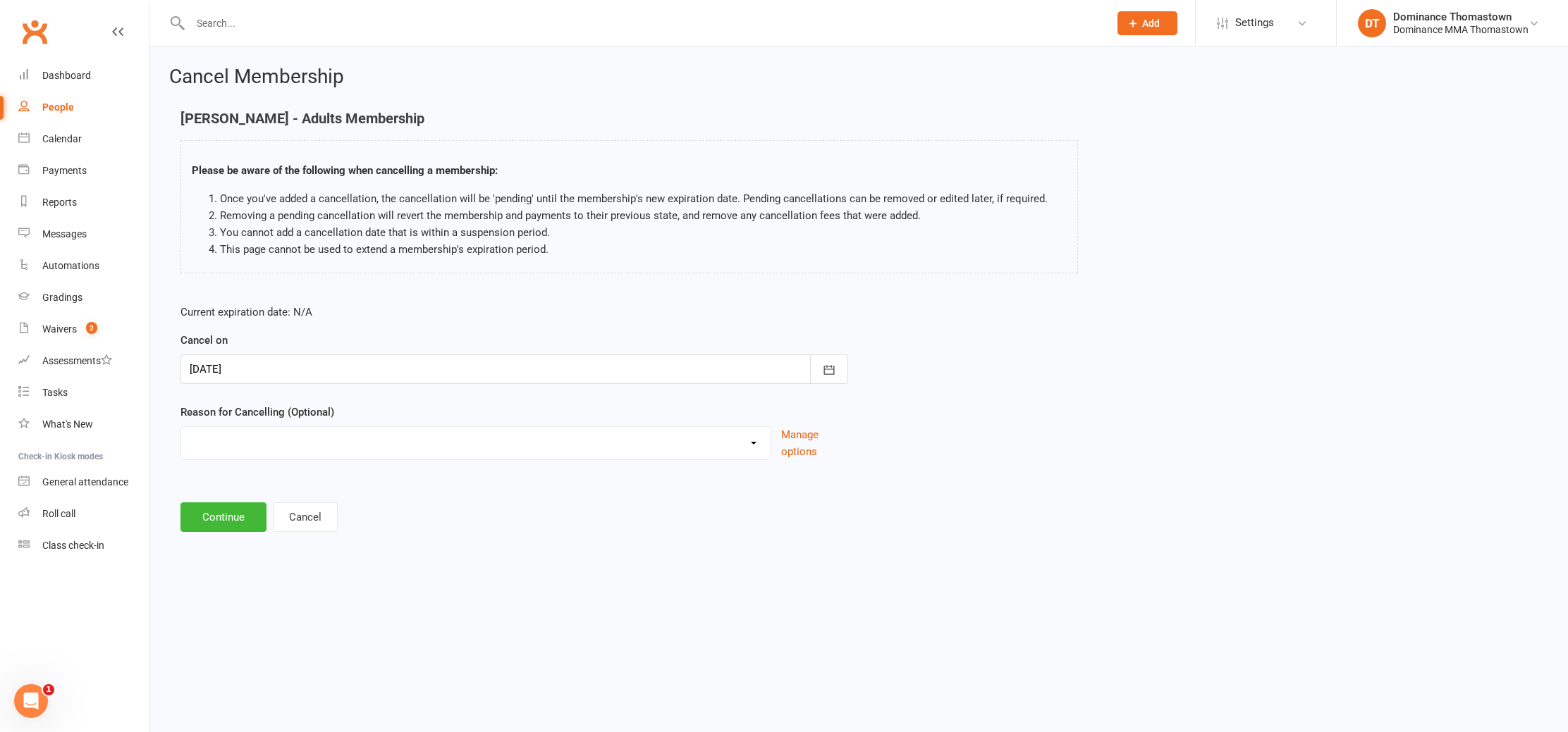
click at [222, 441] on select "Holiday Injury Other reason" at bounding box center [475, 441] width 589 height 28
select select "2"
click at [181, 427] on select "Holiday Injury Other reason" at bounding box center [475, 441] width 589 height 28
click at [217, 508] on input at bounding box center [514, 517] width 667 height 29
paste input "Injury"
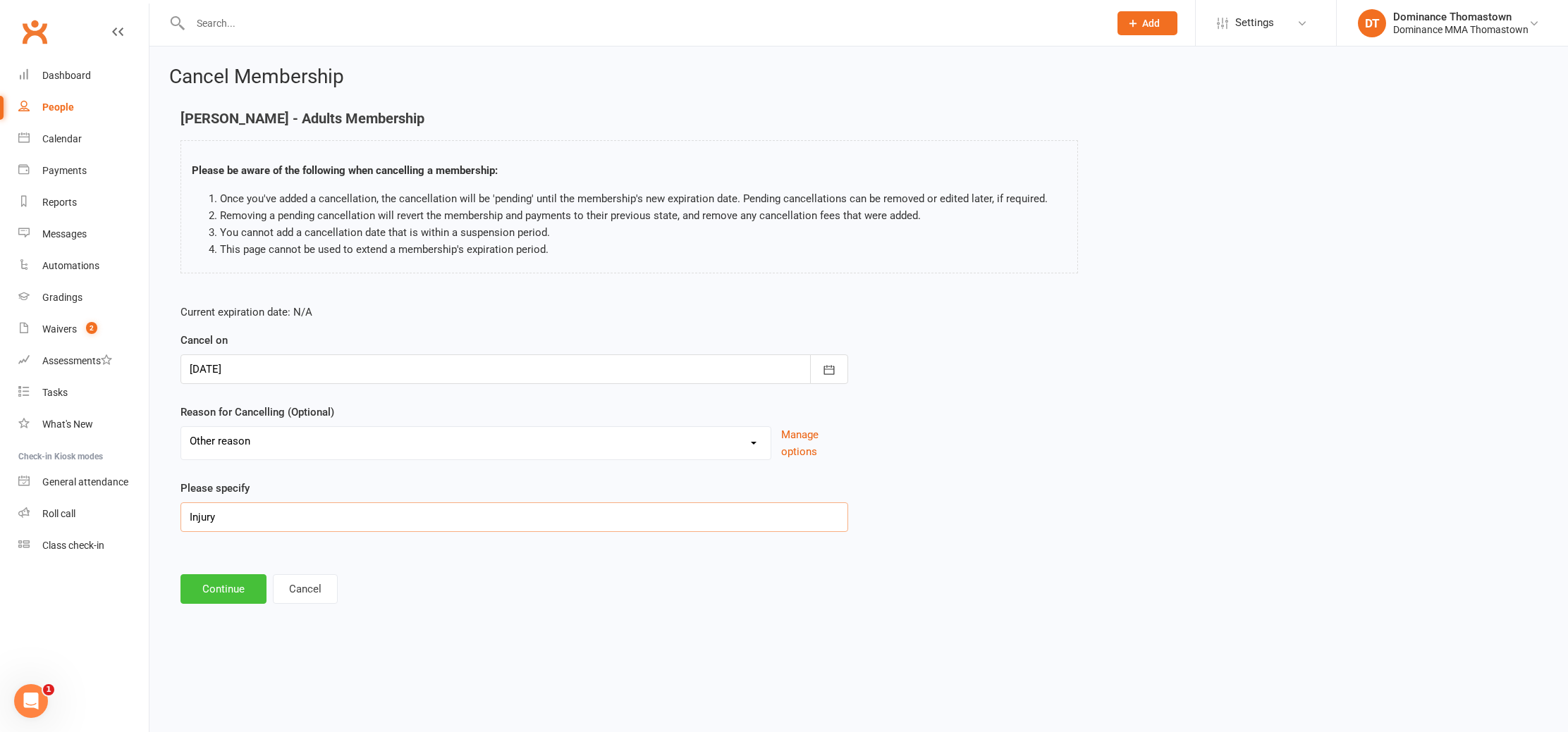
type input "Injury"
drag, startPoint x: 225, startPoint y: 592, endPoint x: 223, endPoint y: 582, distance: 10.2
click at [225, 592] on button "Continue" at bounding box center [223, 588] width 86 height 29
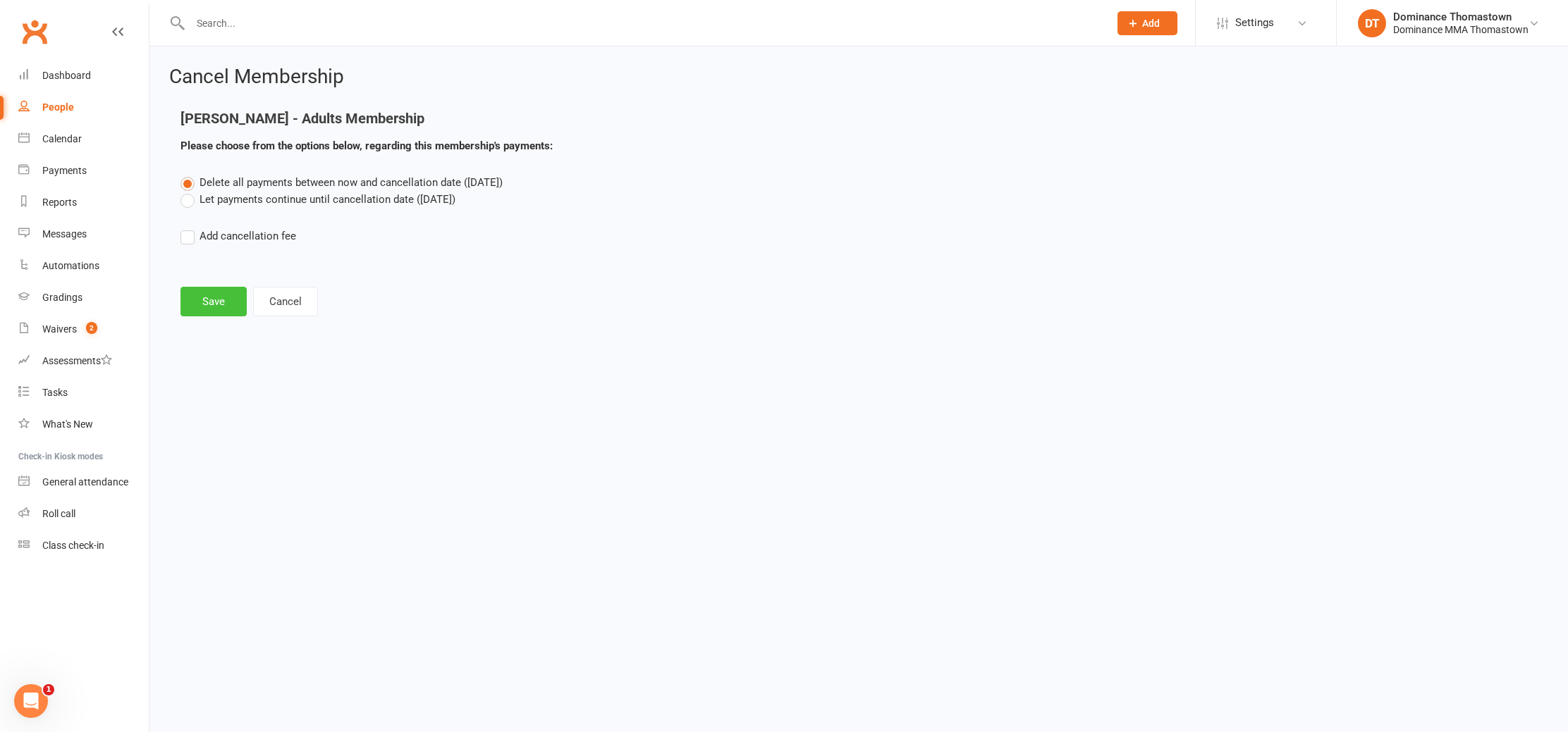
click at [206, 308] on button "Save" at bounding box center [213, 301] width 67 height 29
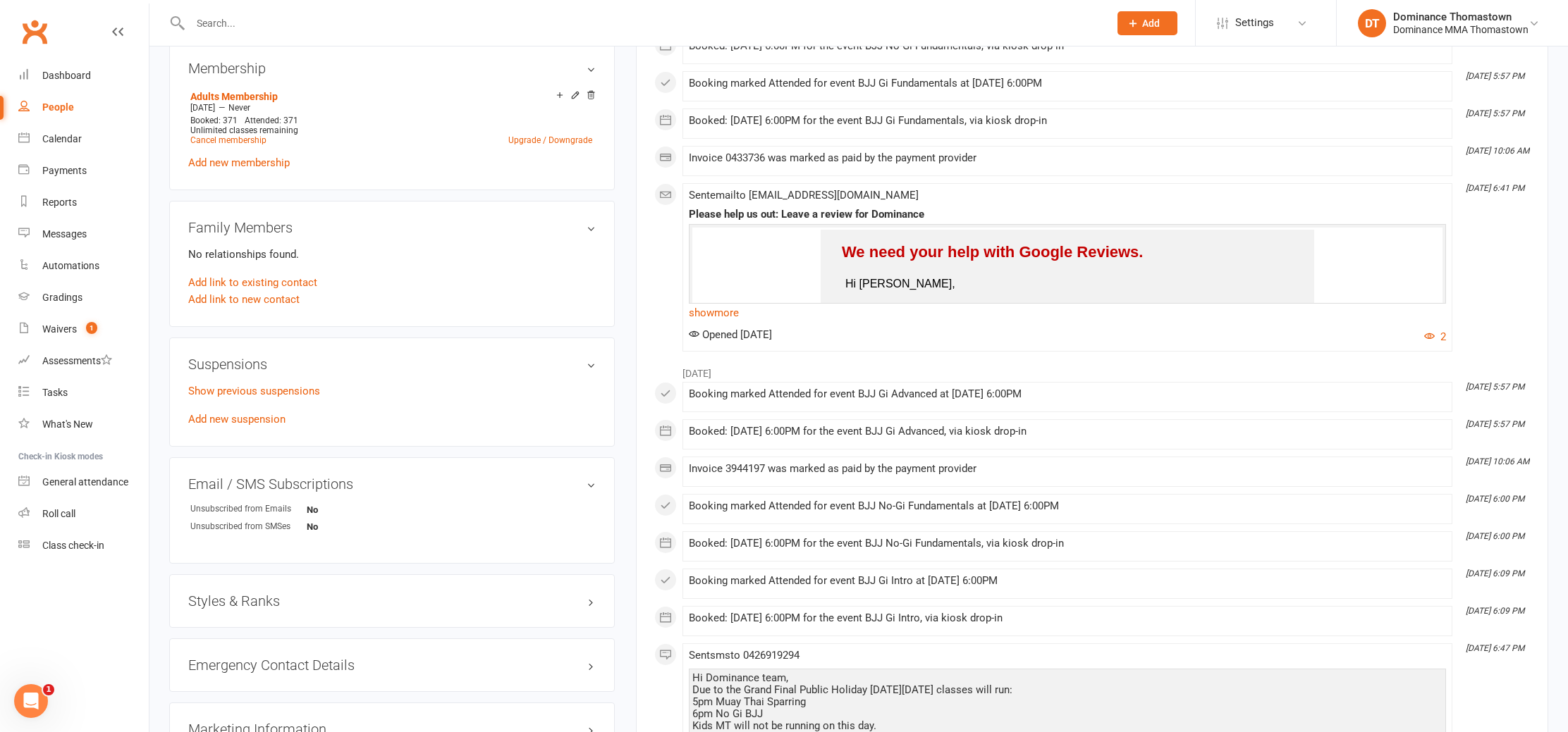
scroll to position [711, 0]
click at [254, 414] on link "Add new suspension" at bounding box center [237, 416] width 97 height 13
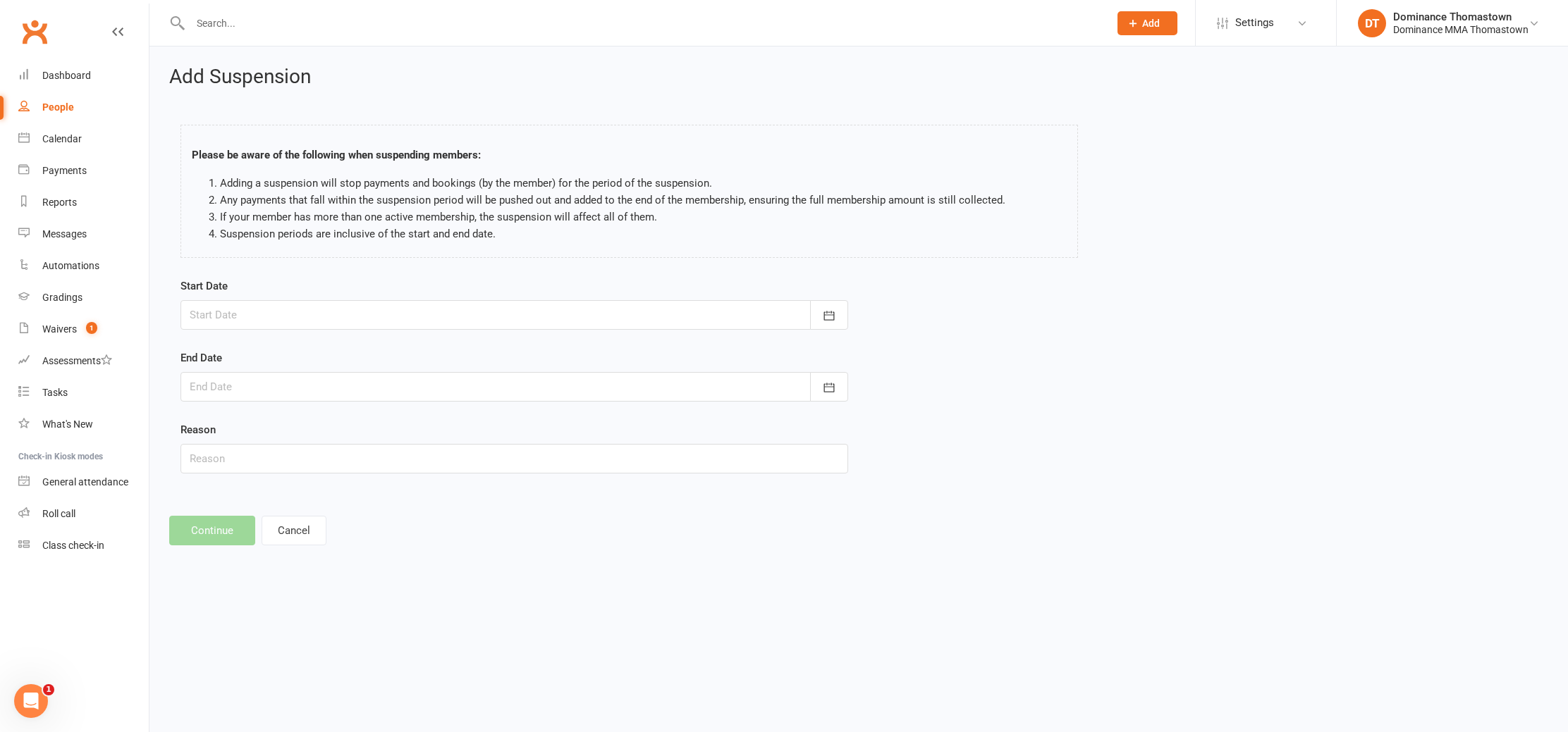
click at [248, 313] on div at bounding box center [514, 314] width 667 height 29
click at [263, 481] on span "20" at bounding box center [268, 485] width 11 height 11
type input "20 Oct 2025"
click at [257, 461] on input "text" at bounding box center [514, 458] width 667 height 29
click at [246, 381] on div at bounding box center [514, 386] width 667 height 29
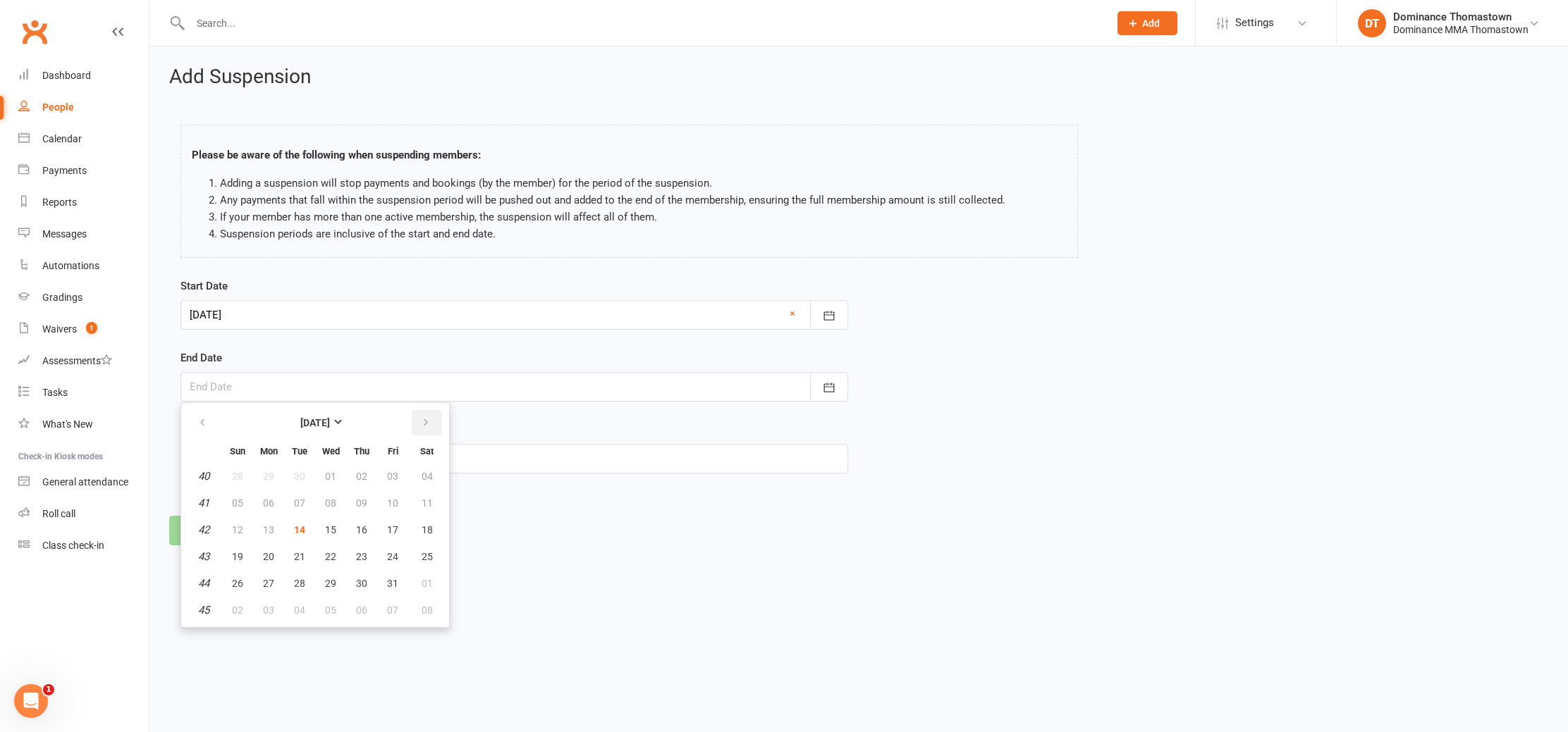
click at [422, 426] on icon "button" at bounding box center [426, 423] width 10 height 11
click at [263, 530] on span "10" at bounding box center [268, 530] width 11 height 11
type input "10 Nov 2025"
click at [238, 461] on input "text" at bounding box center [514, 458] width 667 height 29
type input "Holiday"
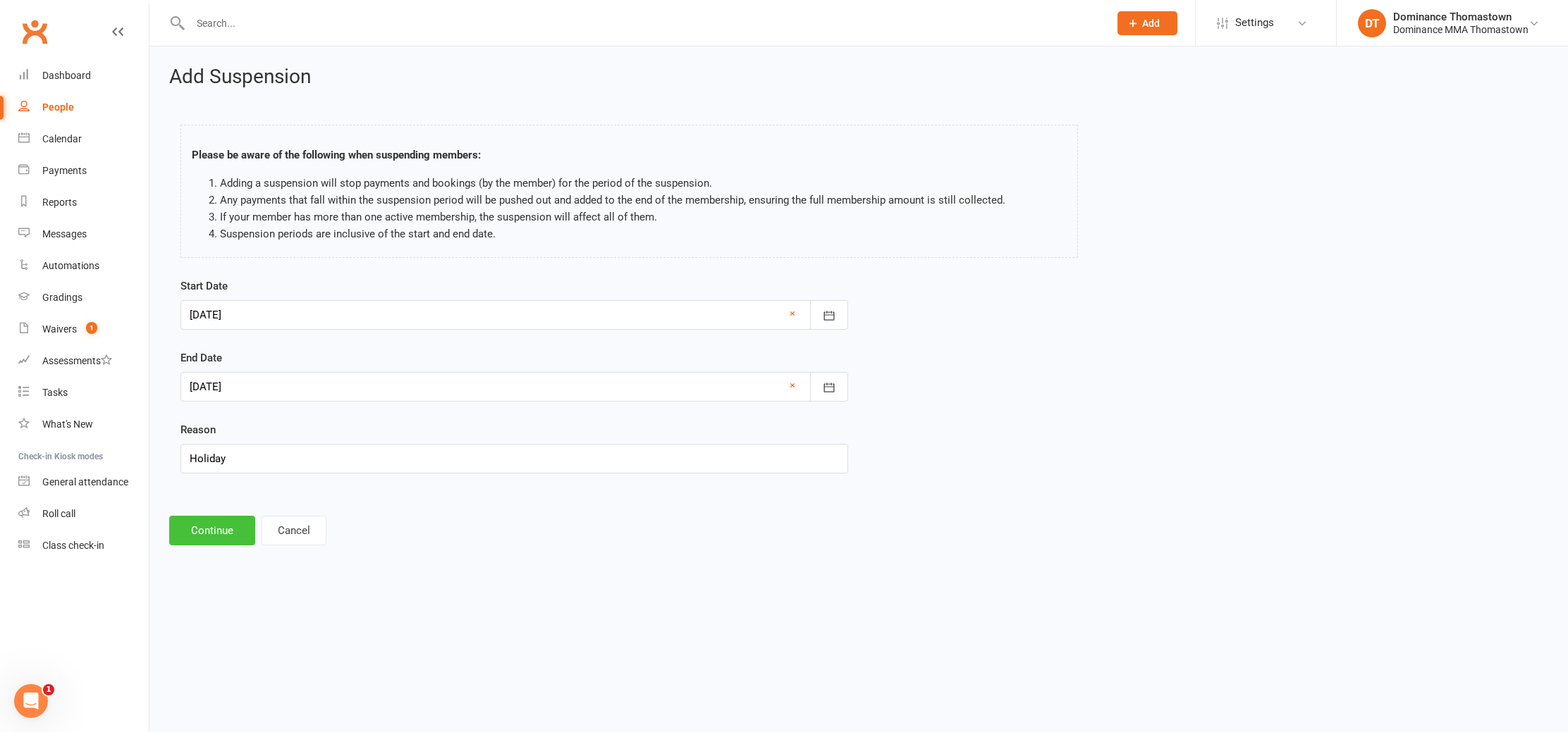
drag, startPoint x: 221, startPoint y: 522, endPoint x: 222, endPoint y: 421, distance: 101.0
click at [221, 522] on button "Continue" at bounding box center [212, 530] width 86 height 29
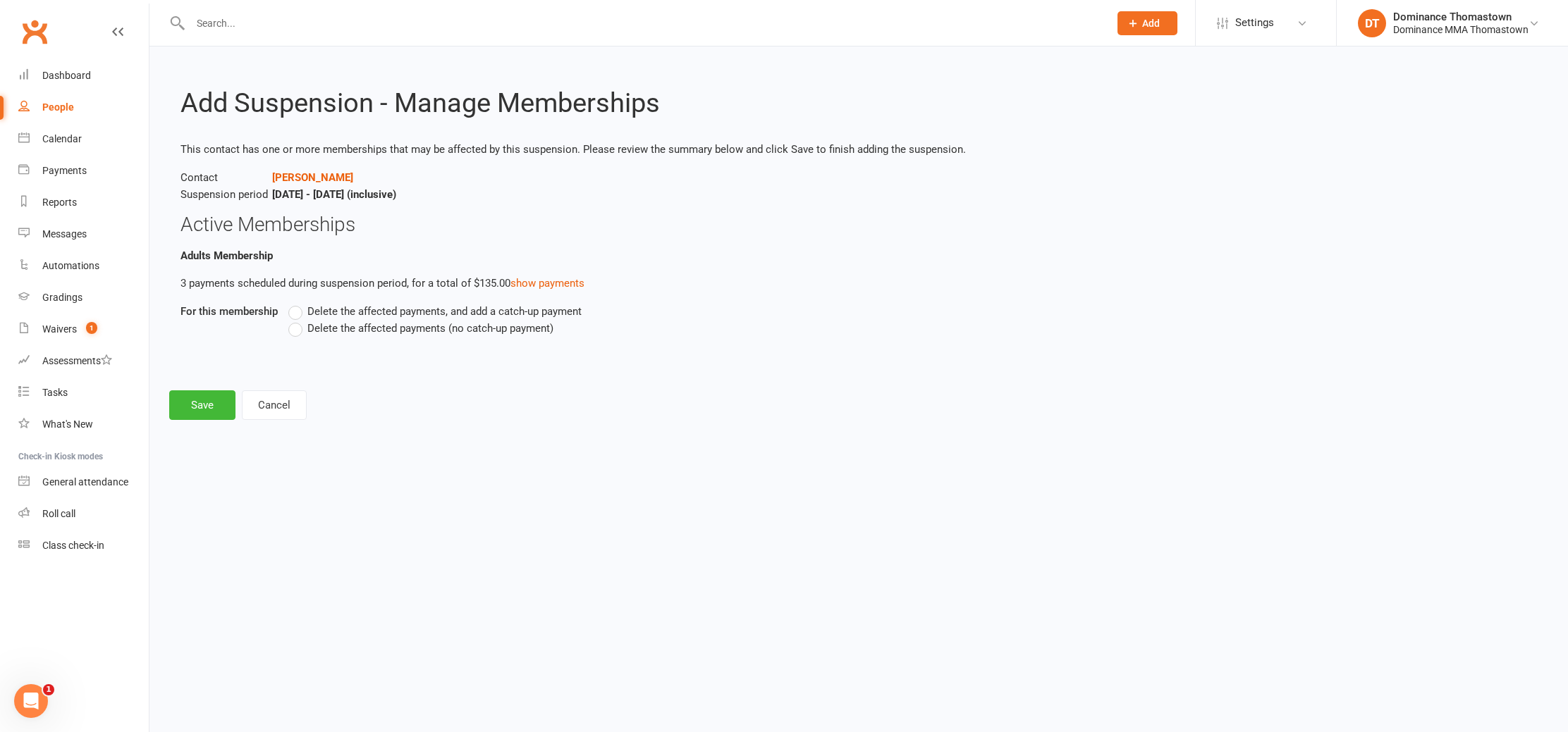
click at [395, 336] on label "Delete the affected payments (no catch-up payment)" at bounding box center [421, 328] width 265 height 17
click at [298, 320] on input "Delete the affected payments (no catch-up payment)" at bounding box center [293, 320] width 9 height 0
click at [210, 399] on button "Save" at bounding box center [202, 404] width 67 height 29
